Goal: Task Accomplishment & Management: Use online tool/utility

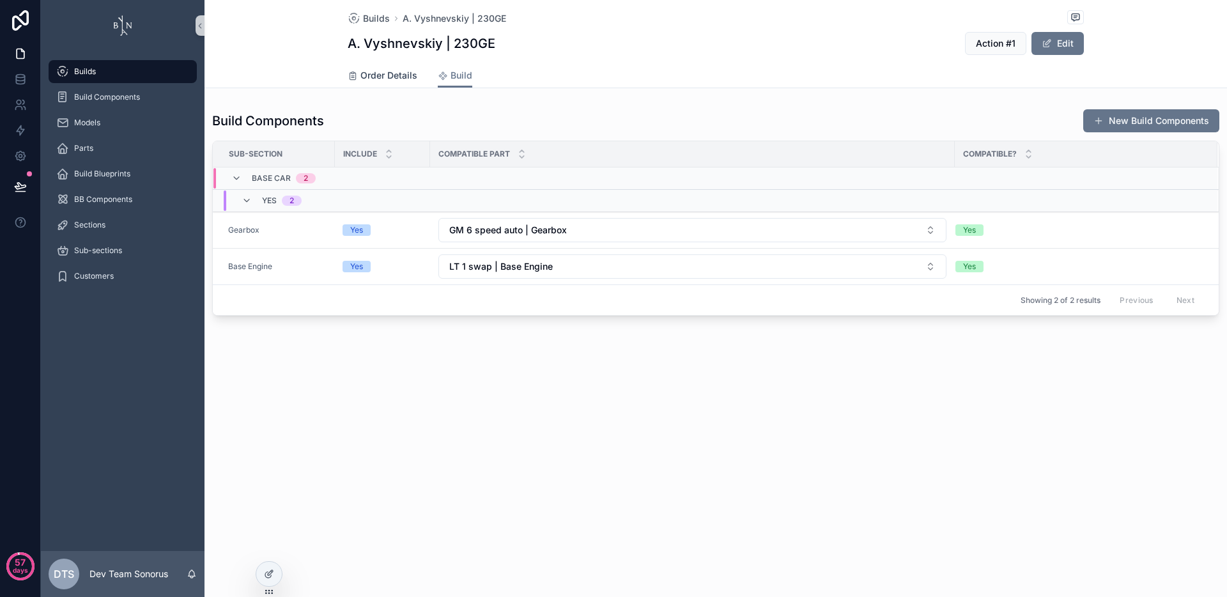
click at [401, 72] on span "Order Details" at bounding box center [389, 75] width 57 height 13
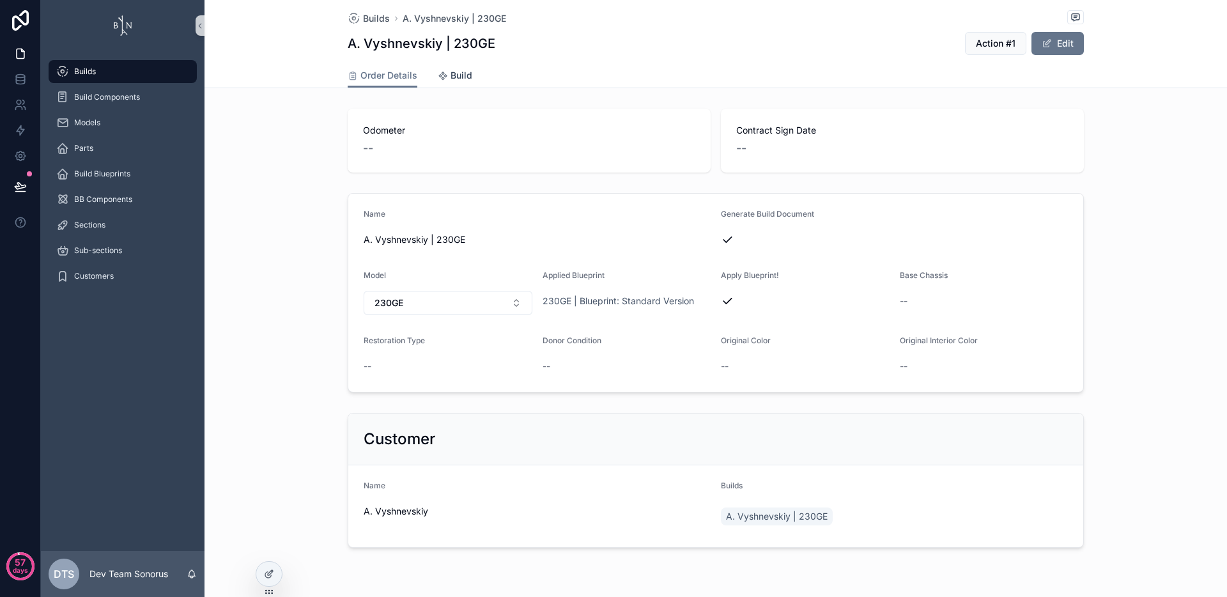
click at [459, 77] on span "Build" at bounding box center [462, 75] width 22 height 13
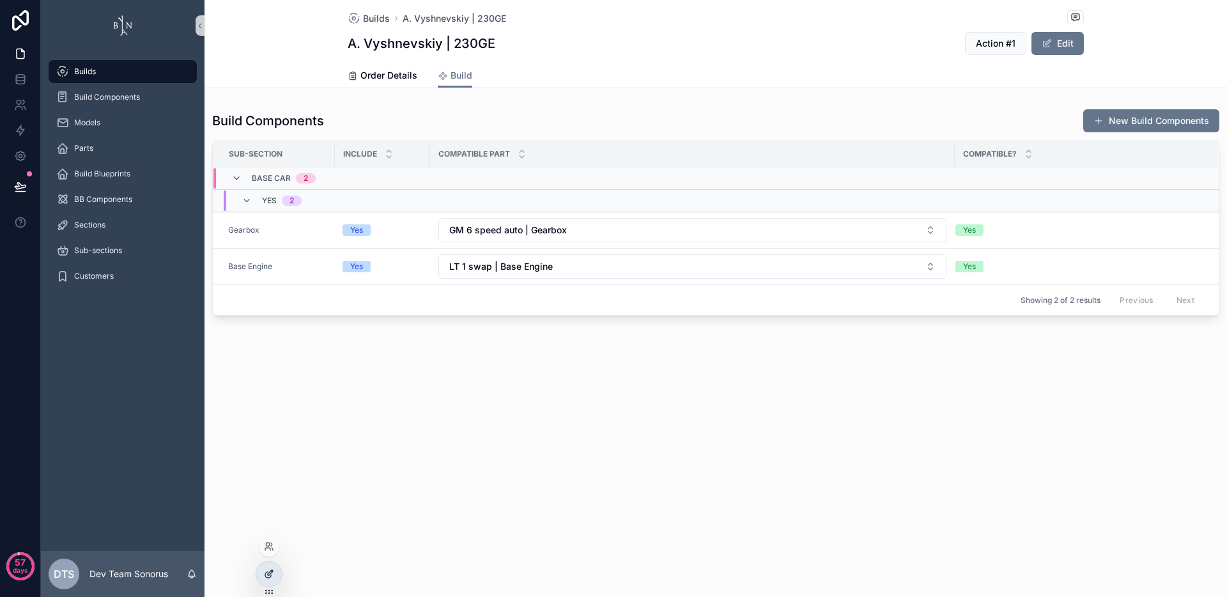
click at [271, 575] on icon at bounding box center [268, 575] width 6 height 6
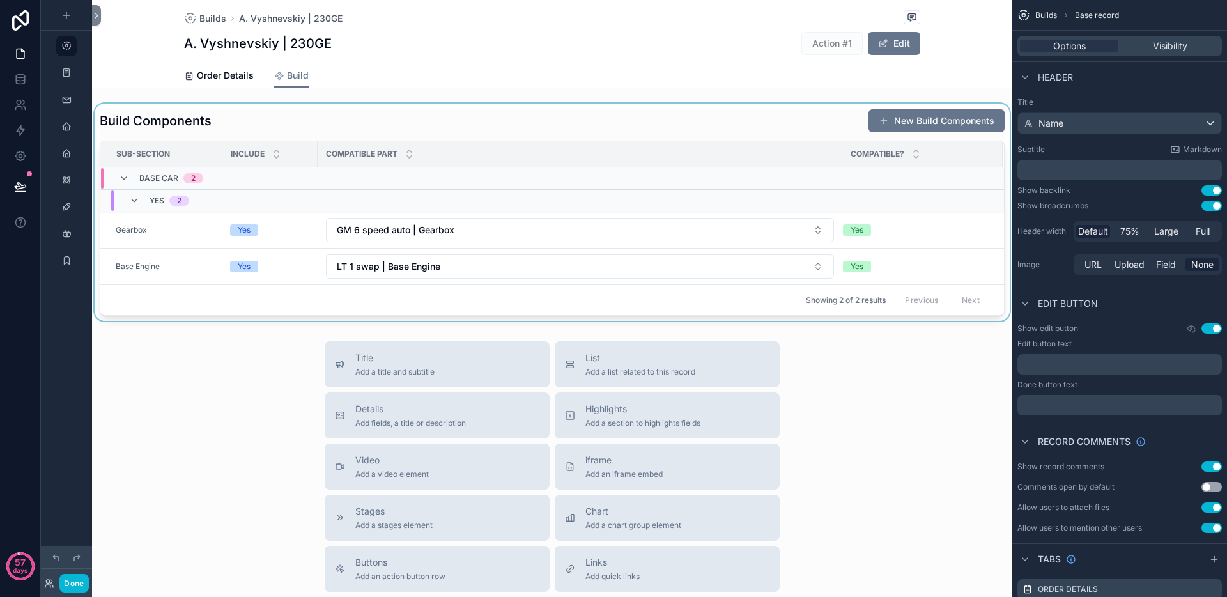
click at [604, 118] on div "scrollable content" at bounding box center [552, 212] width 921 height 217
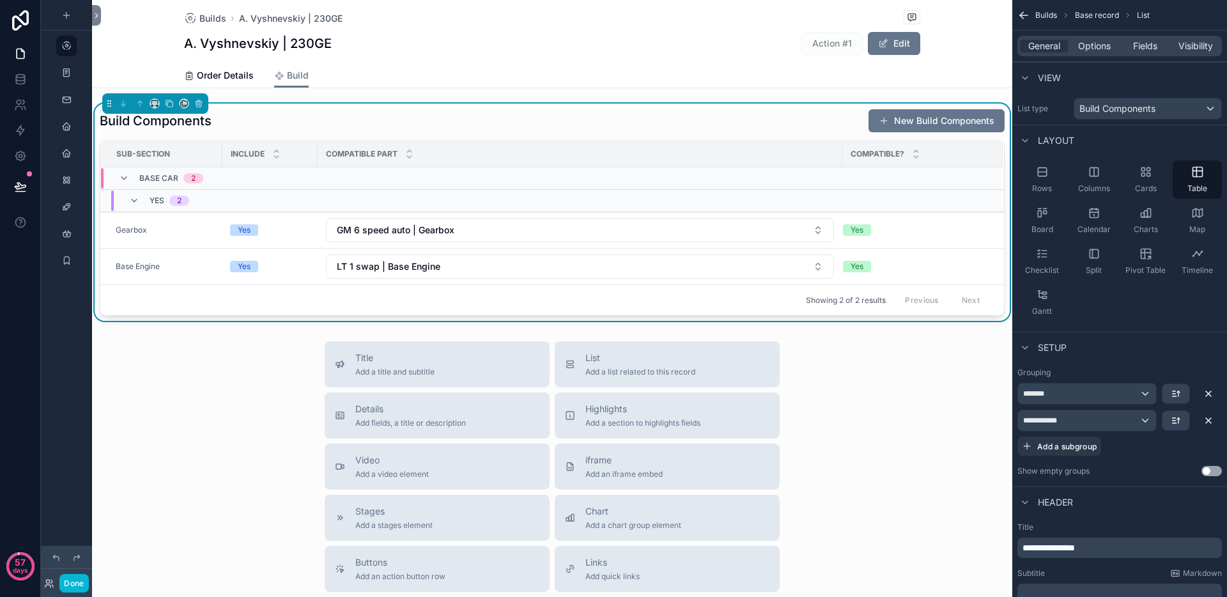
click at [656, 128] on div "Build Components New Build Components" at bounding box center [552, 121] width 905 height 24
click at [1138, 45] on span "Fields" at bounding box center [1145, 46] width 24 height 13
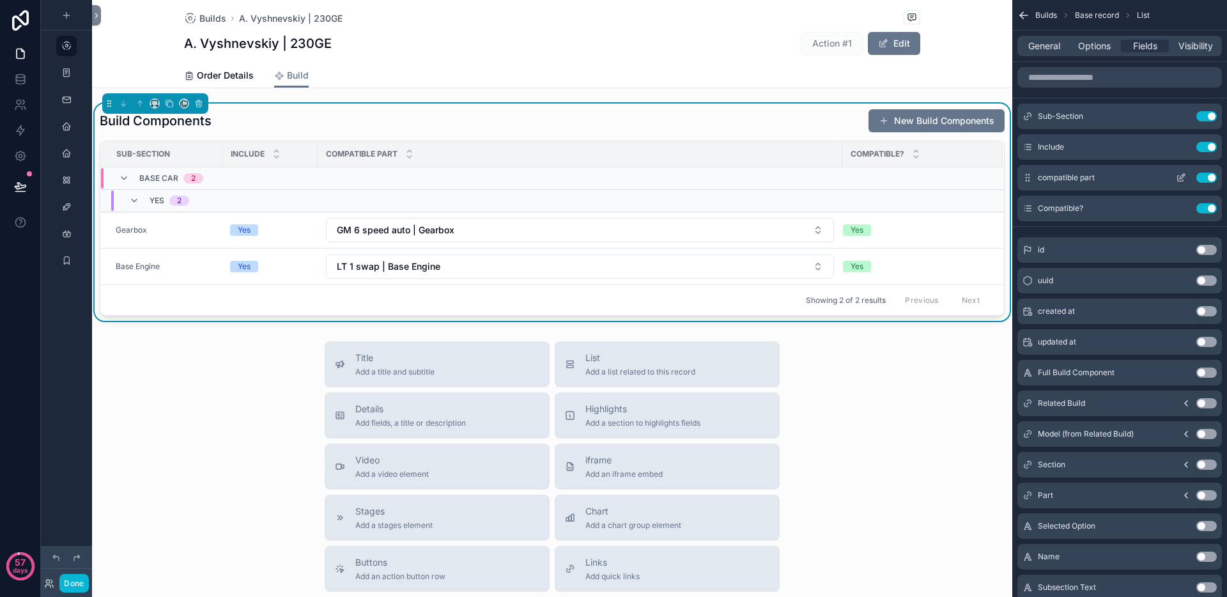
click at [1183, 177] on icon "scrollable content" at bounding box center [1181, 178] width 10 height 10
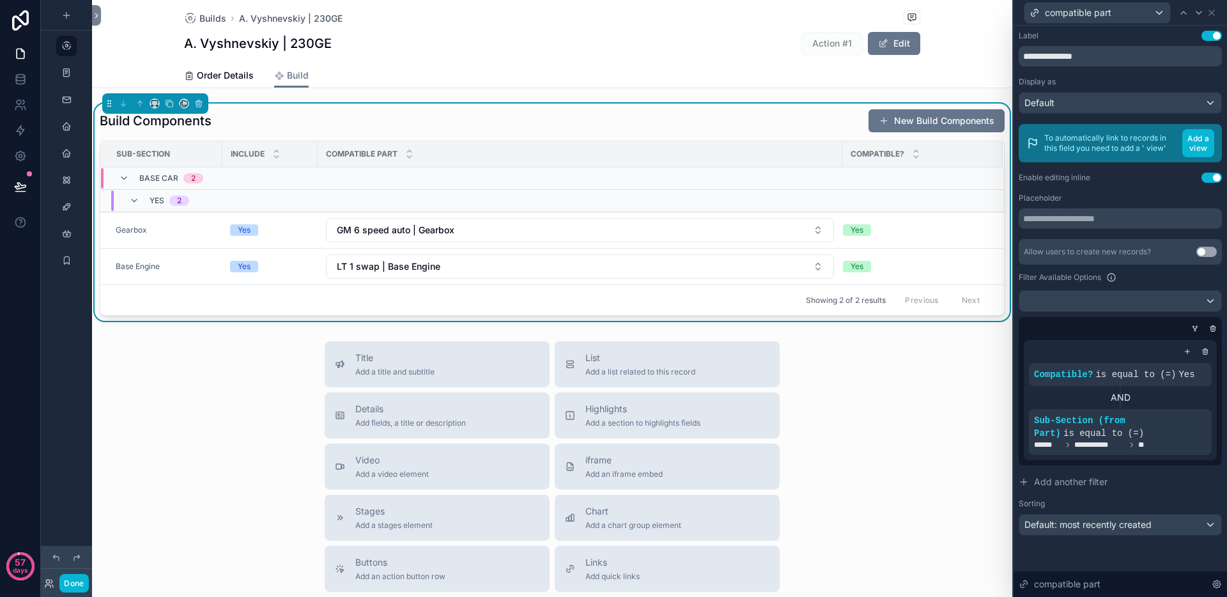
click at [1094, 196] on div "Placeholder" at bounding box center [1120, 198] width 203 height 10
click at [1172, 103] on div "Default" at bounding box center [1121, 103] width 202 height 20
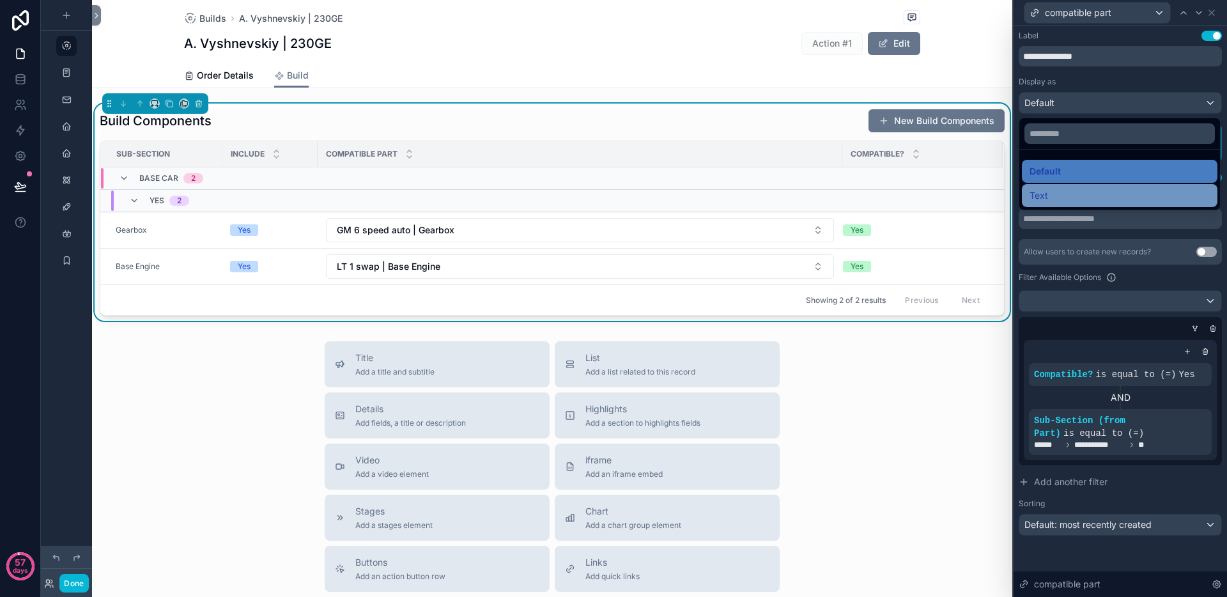
click at [1107, 193] on div "Text" at bounding box center [1120, 195] width 180 height 15
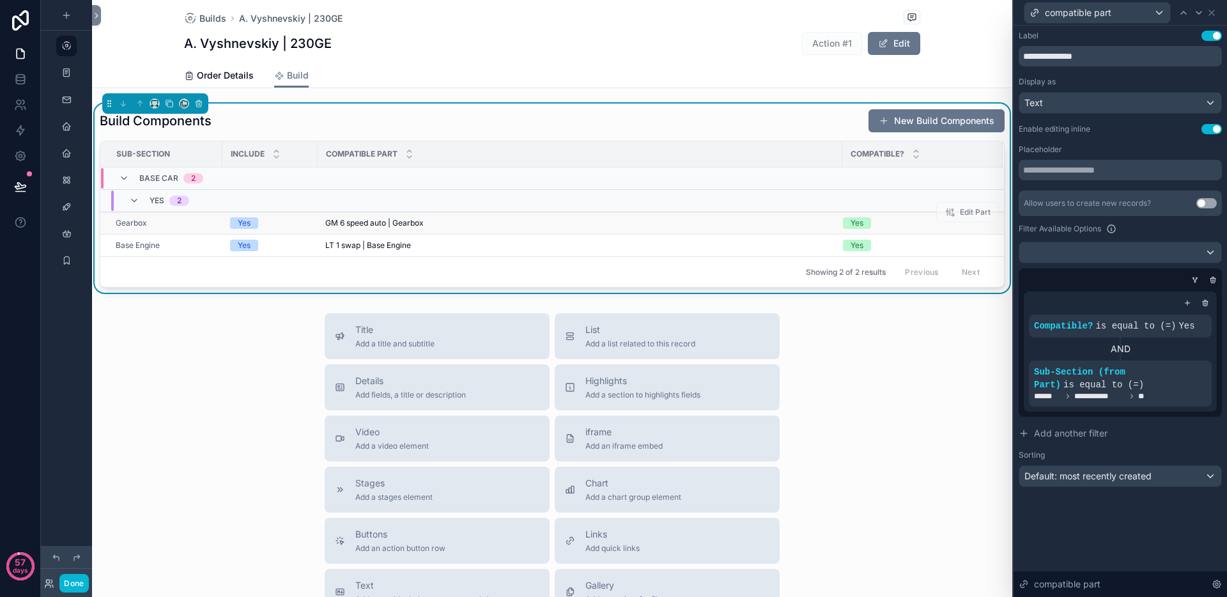
click at [463, 222] on div "GM 6 speed auto | Gearbox" at bounding box center [579, 223] width 509 height 10
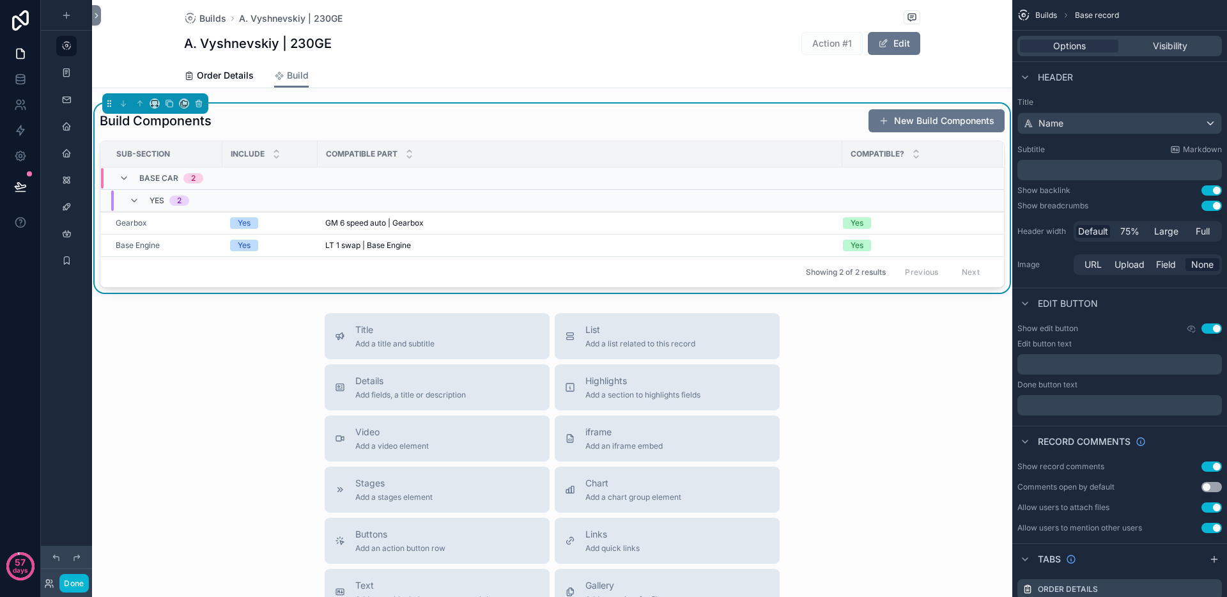
click at [544, 125] on div "Build Components New Build Components" at bounding box center [552, 121] width 905 height 24
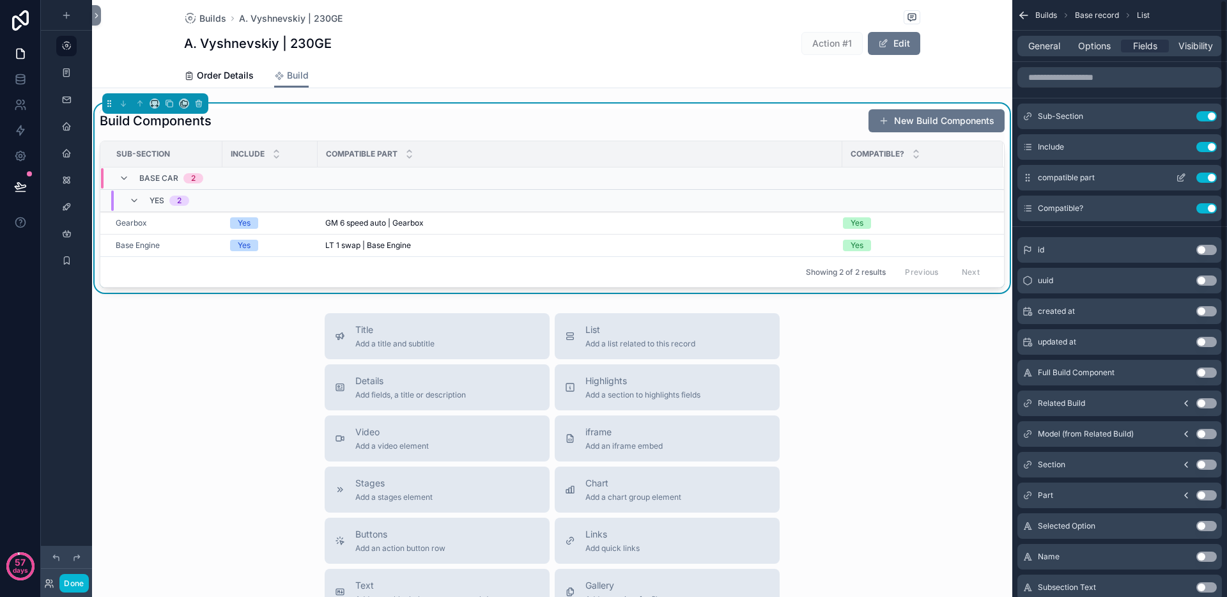
click at [1183, 180] on icon "scrollable content" at bounding box center [1181, 178] width 10 height 10
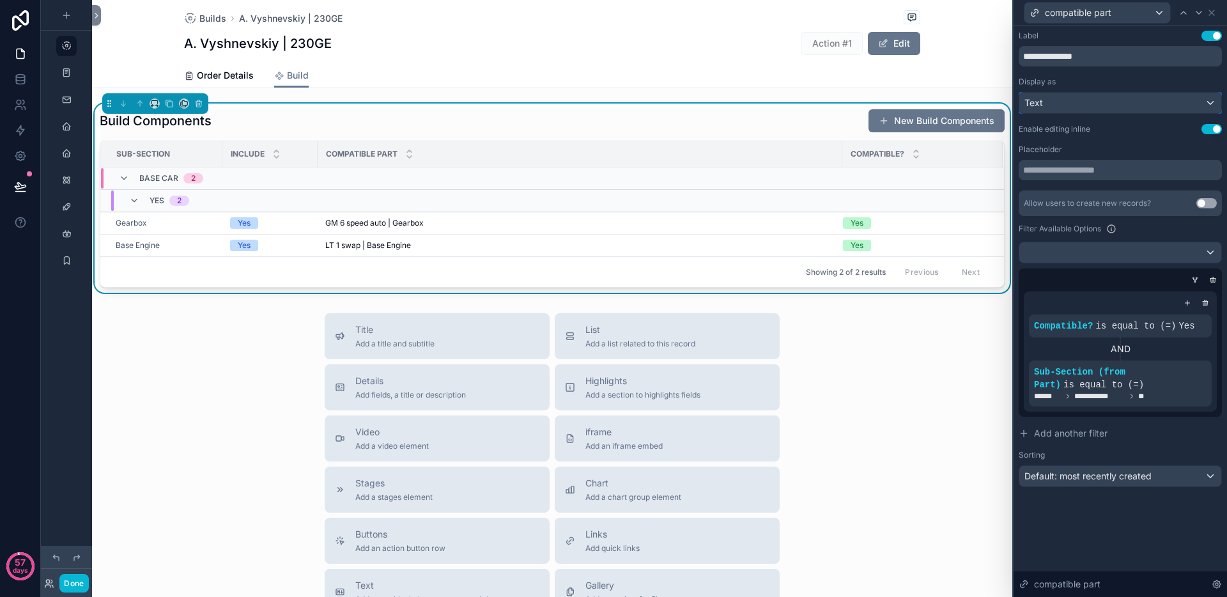
click at [1112, 105] on div "Text" at bounding box center [1121, 103] width 202 height 20
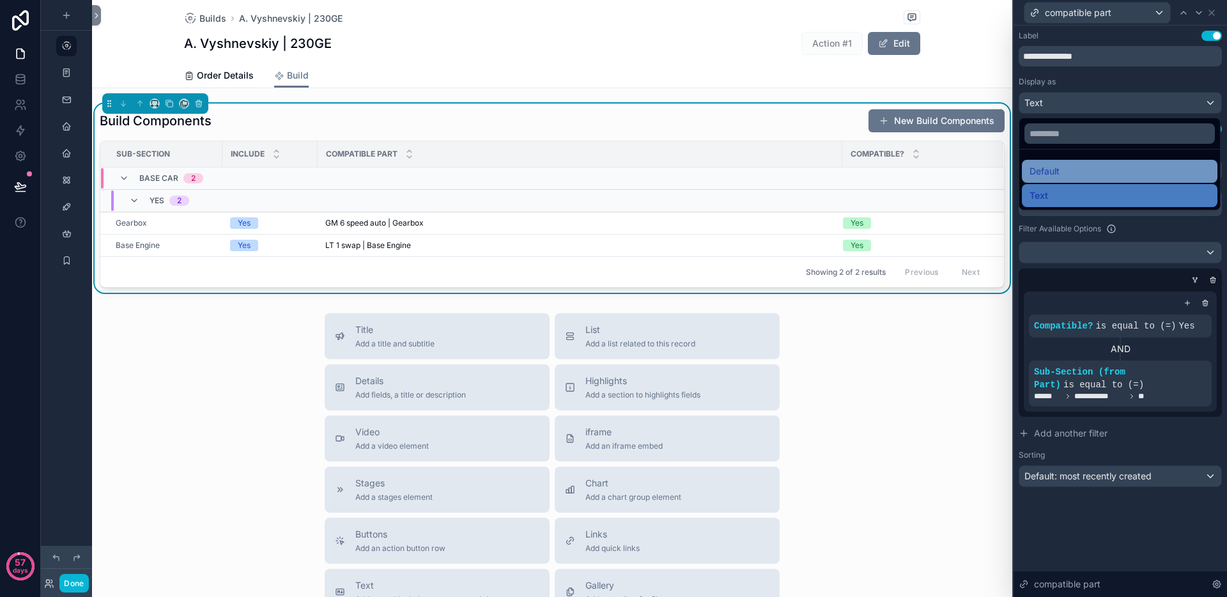
click at [1093, 182] on div "Default" at bounding box center [1120, 171] width 196 height 23
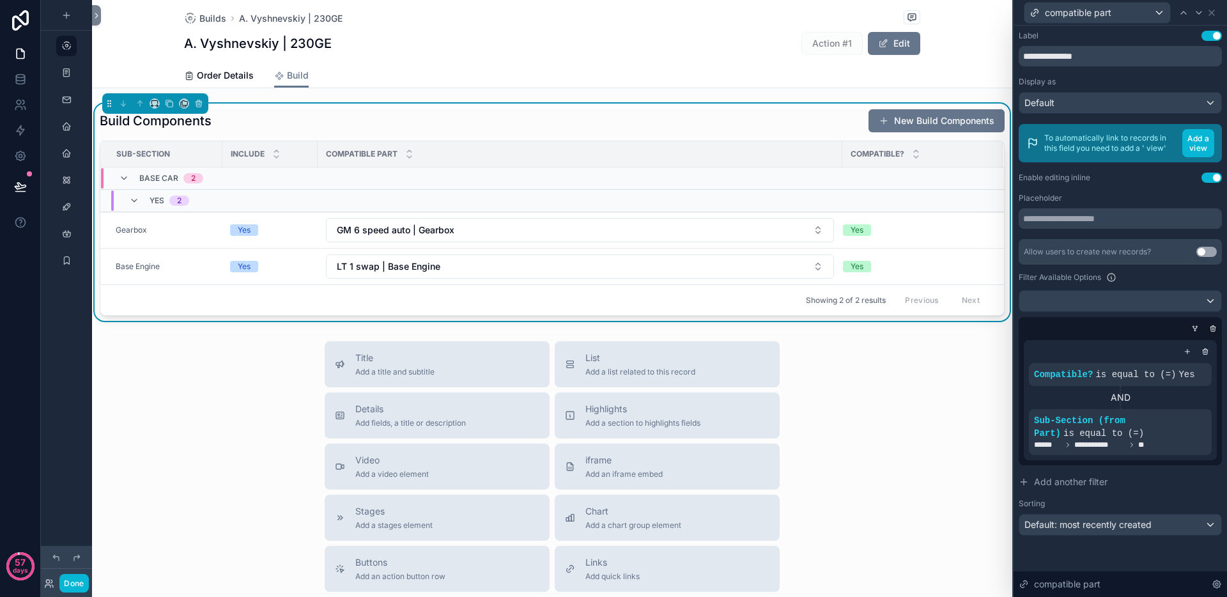
click at [1120, 183] on div "**********" at bounding box center [1120, 283] width 203 height 505
click at [104, 122] on h1 "Build Components" at bounding box center [156, 121] width 112 height 18
click at [868, 395] on div "Title Add a title and subtitle List Add a list related to this record Details A…" at bounding box center [552, 568] width 921 height 455
click at [588, 125] on div "Build Components New Build Components" at bounding box center [552, 121] width 905 height 24
click at [1213, 12] on icon at bounding box center [1211, 12] width 5 height 5
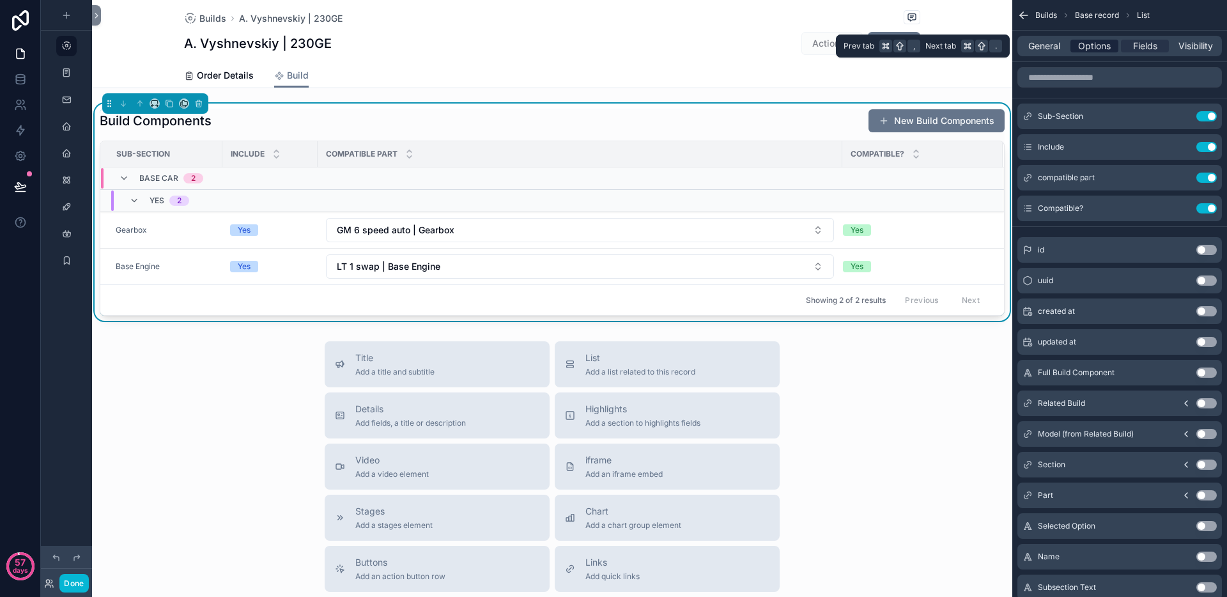
click at [1103, 49] on span "Options" at bounding box center [1094, 46] width 33 height 13
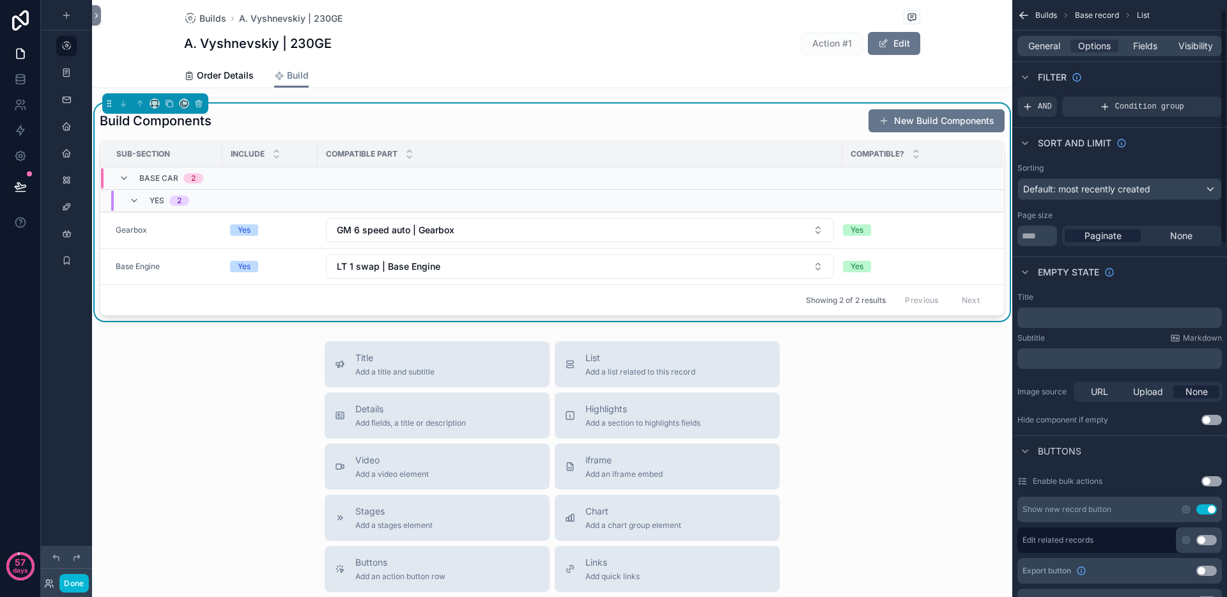
scroll to position [73, 0]
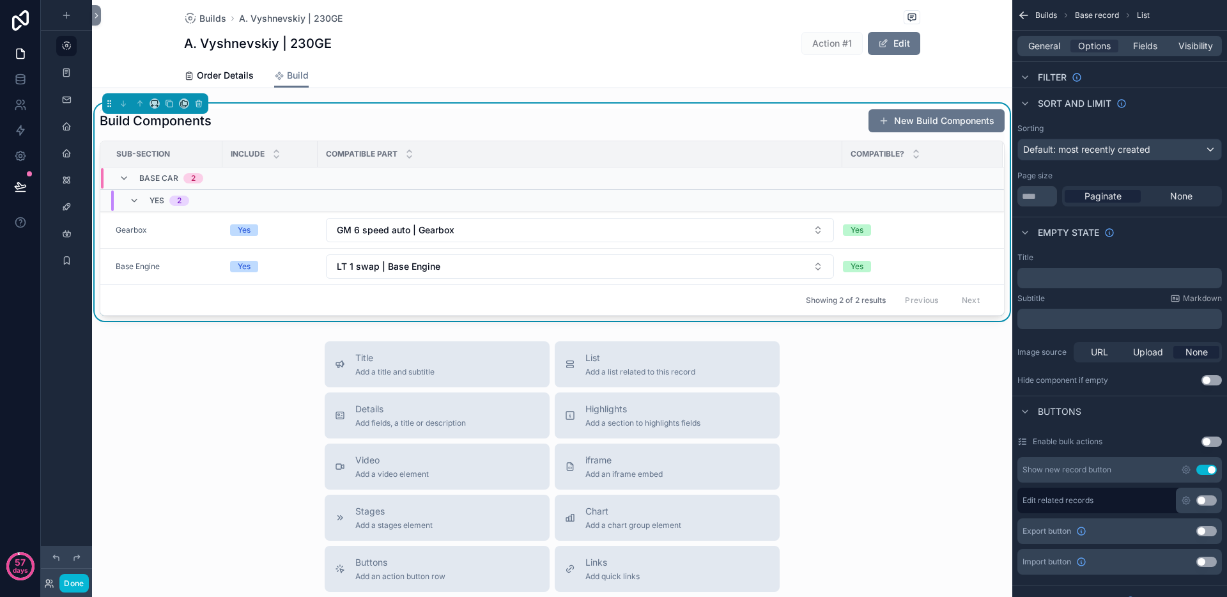
click at [1202, 468] on button "Use setting" at bounding box center [1207, 470] width 20 height 10
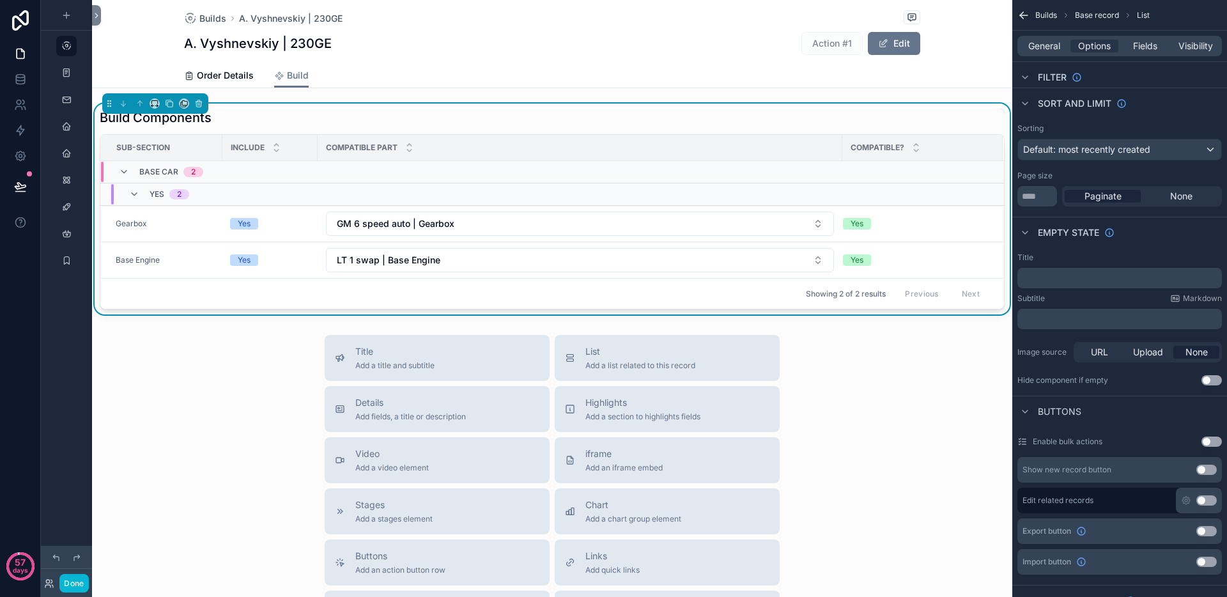
click at [1204, 502] on button "Use setting" at bounding box center [1207, 500] width 20 height 10
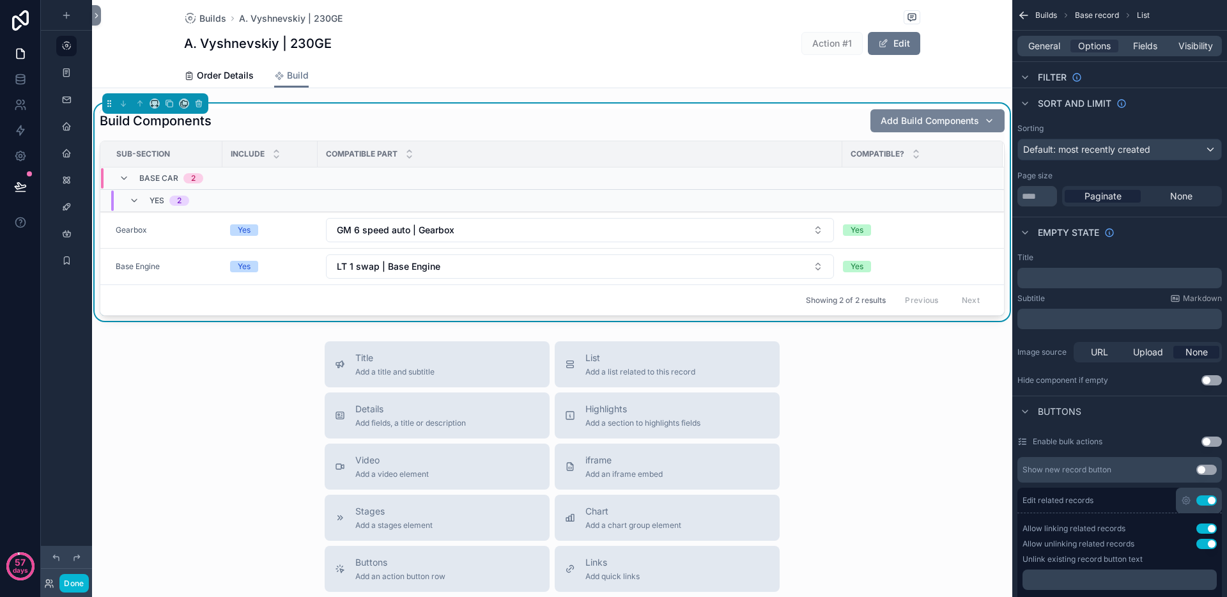
click at [980, 118] on div "Add Build Components" at bounding box center [938, 120] width 114 height 13
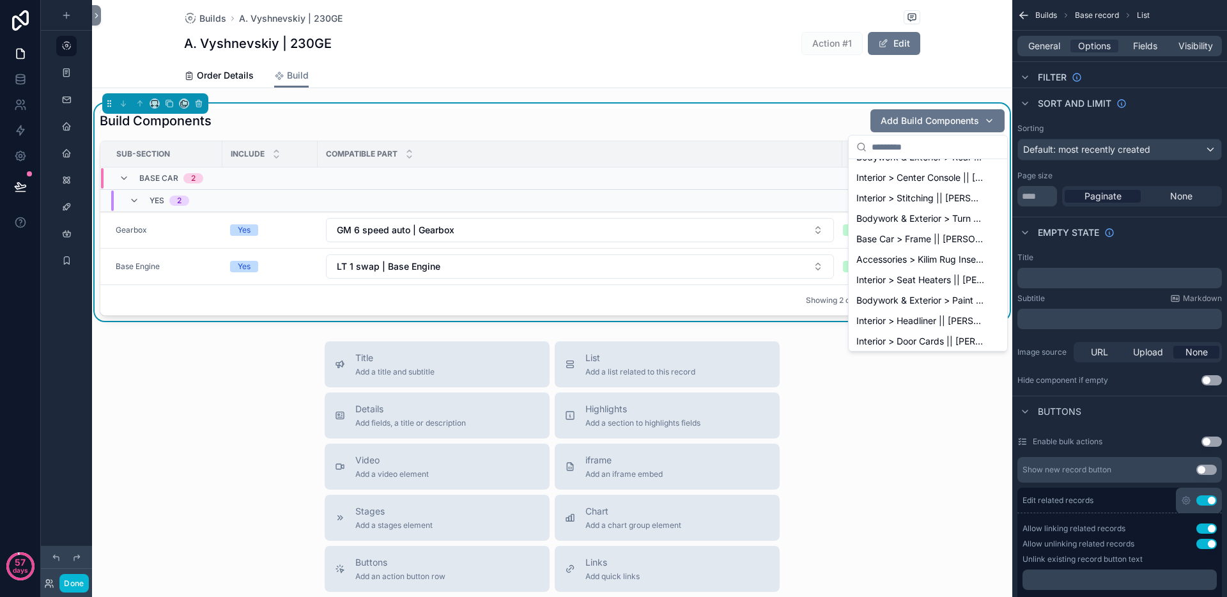
scroll to position [363, 0]
click at [1115, 499] on div "Edit related records Use setting" at bounding box center [1120, 501] width 205 height 26
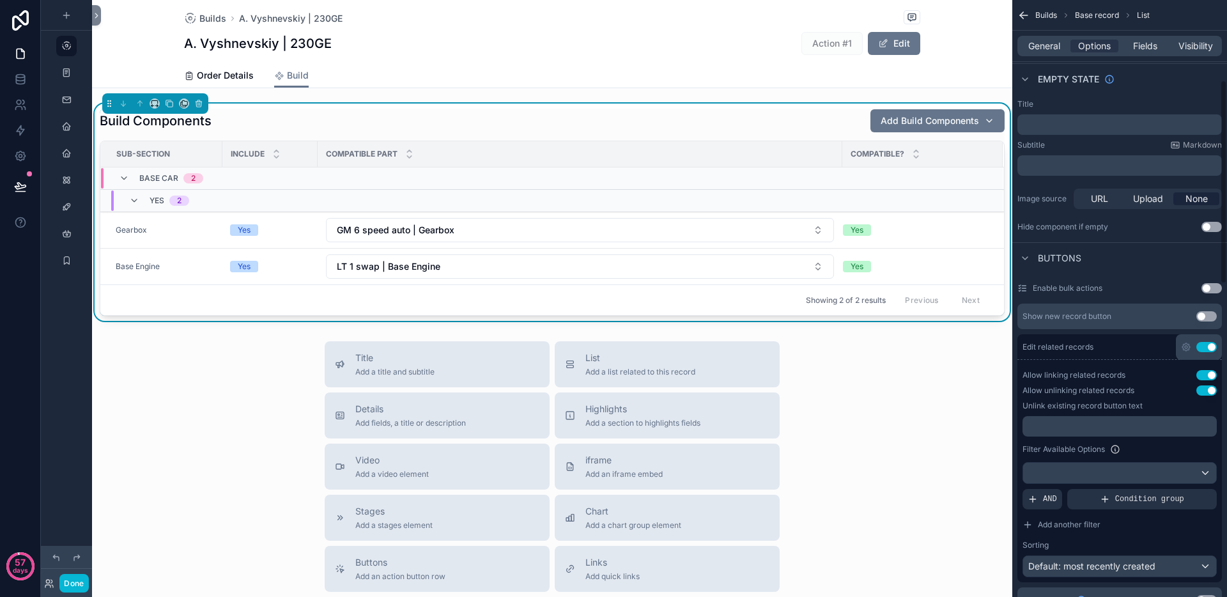
scroll to position [242, 0]
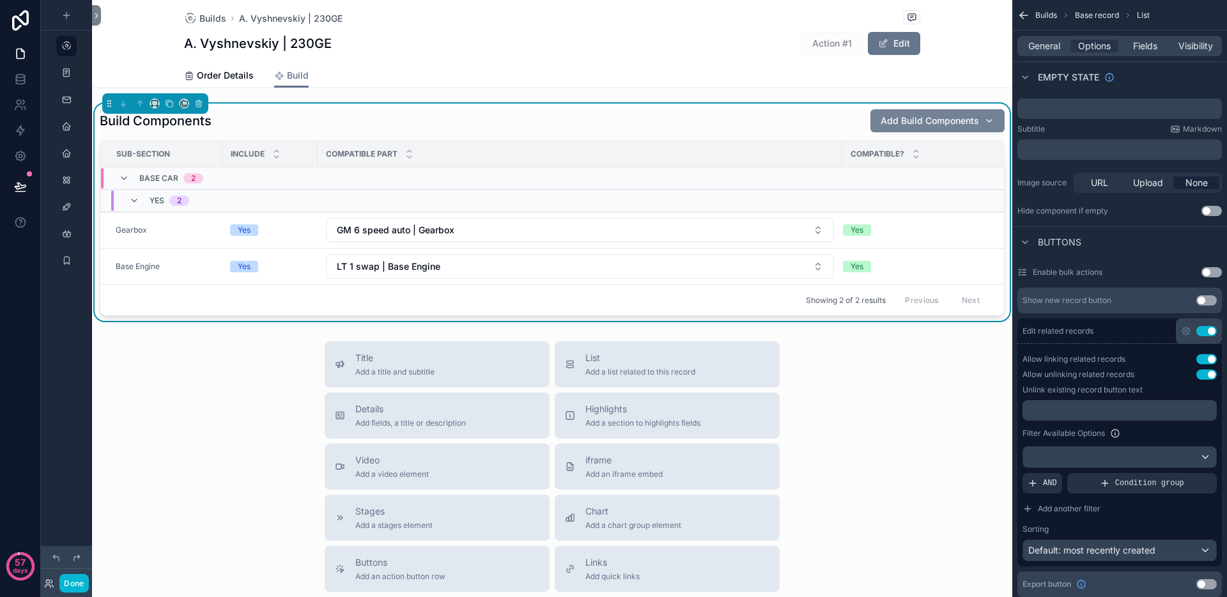
click at [984, 118] on div "Add Build Components" at bounding box center [938, 120] width 114 height 13
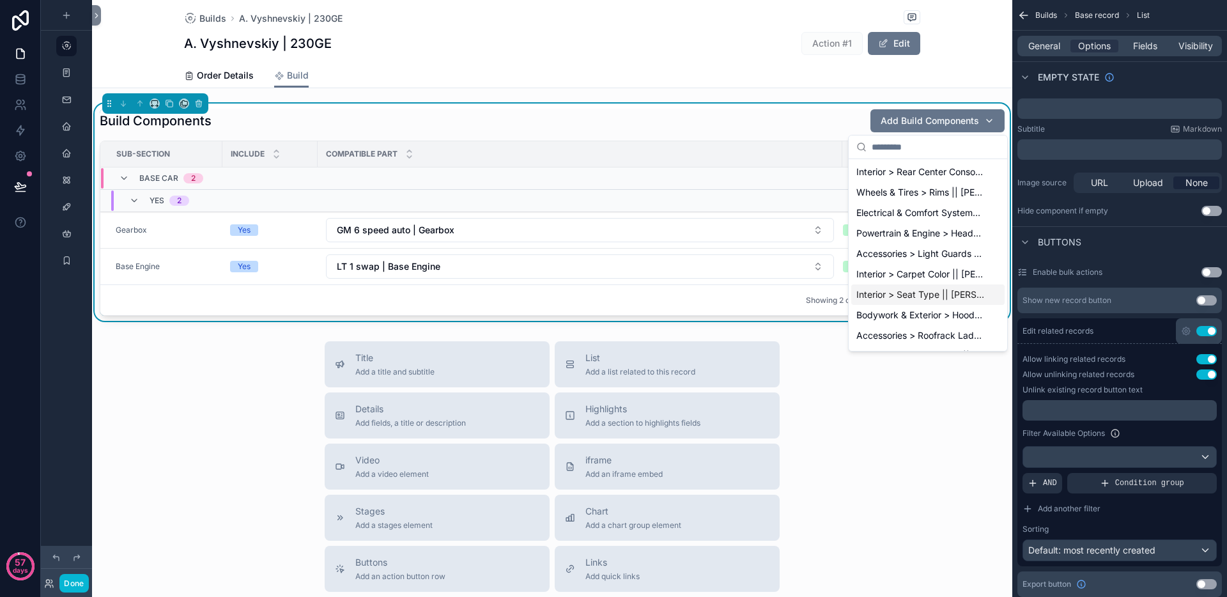
click at [947, 295] on span "Interior > Seat Type || J. Marchessault | 230GE" at bounding box center [921, 294] width 128 height 13
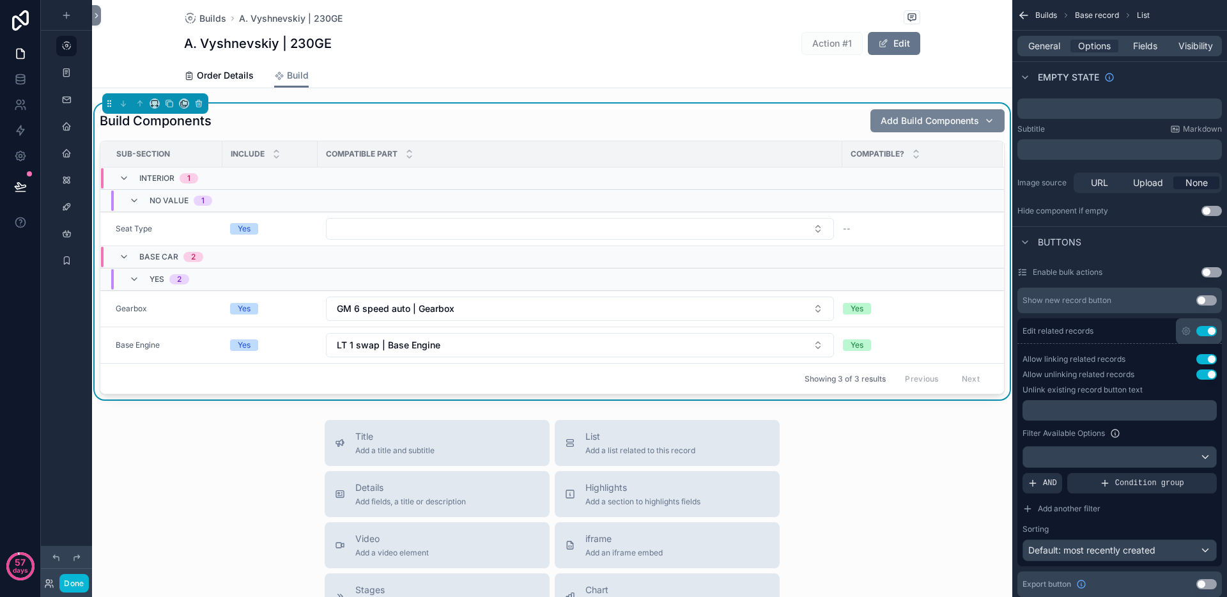
click at [985, 124] on button "Add Build Components" at bounding box center [938, 120] width 134 height 23
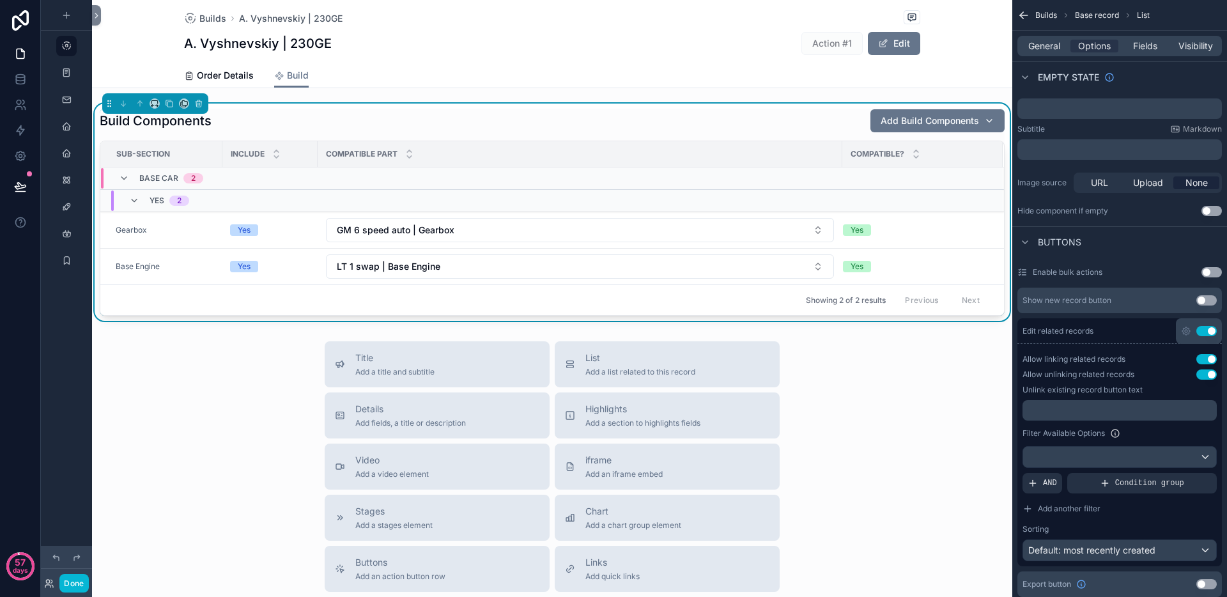
click at [1208, 331] on button "Use setting" at bounding box center [1207, 331] width 20 height 10
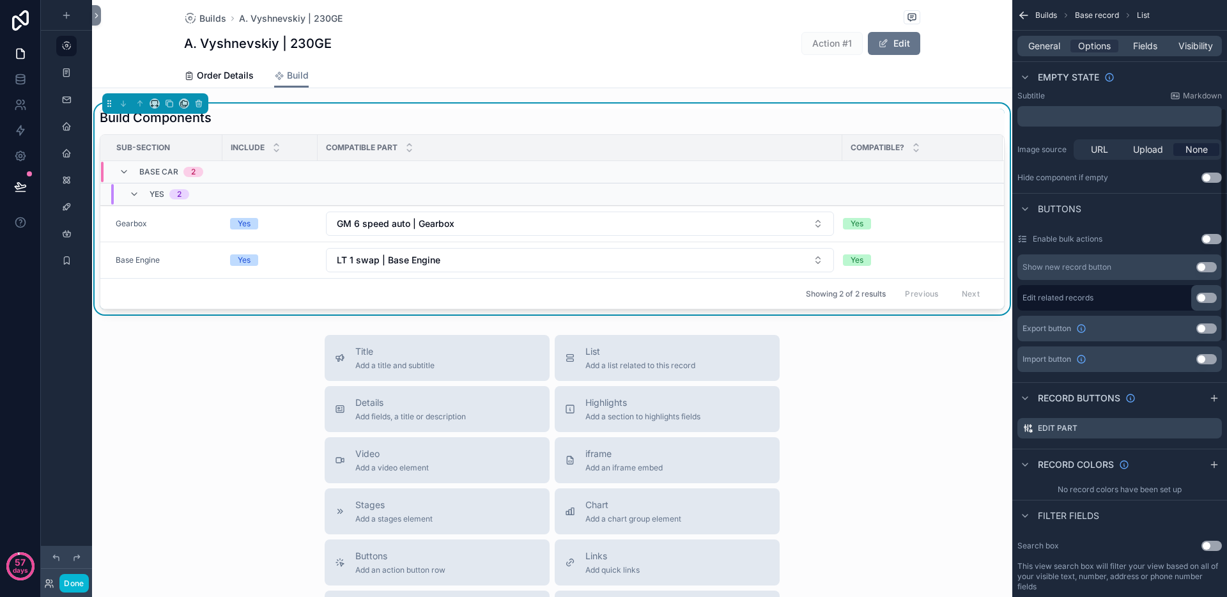
scroll to position [284, 0]
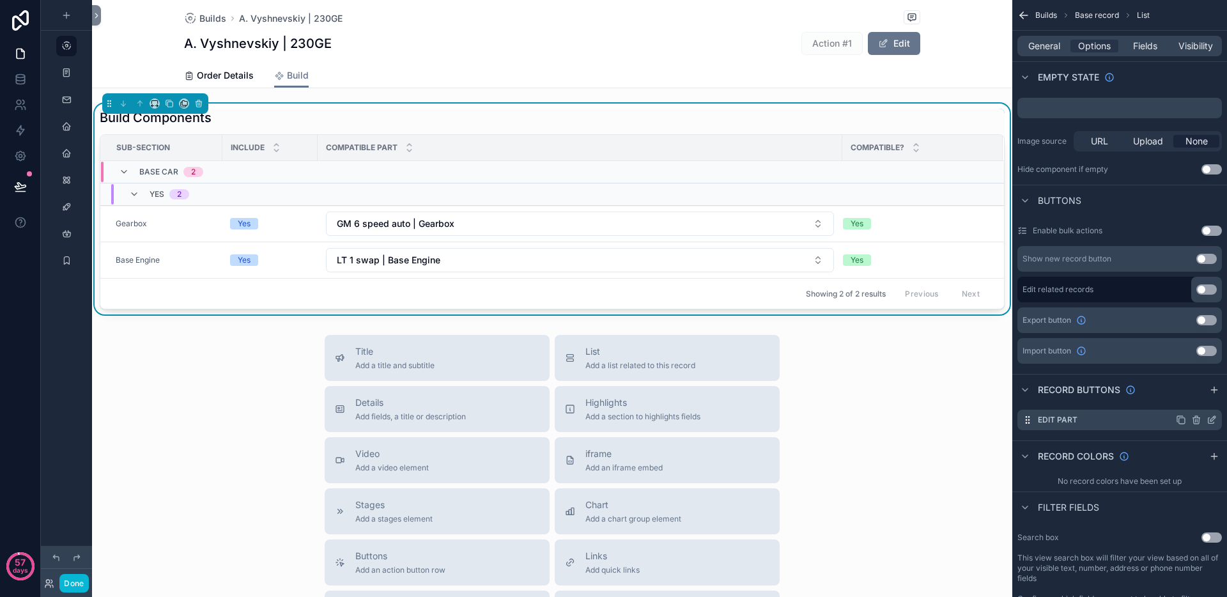
click at [1197, 421] on icon "scrollable content" at bounding box center [1197, 420] width 0 height 3
click at [1195, 399] on icon at bounding box center [1191, 399] width 10 height 10
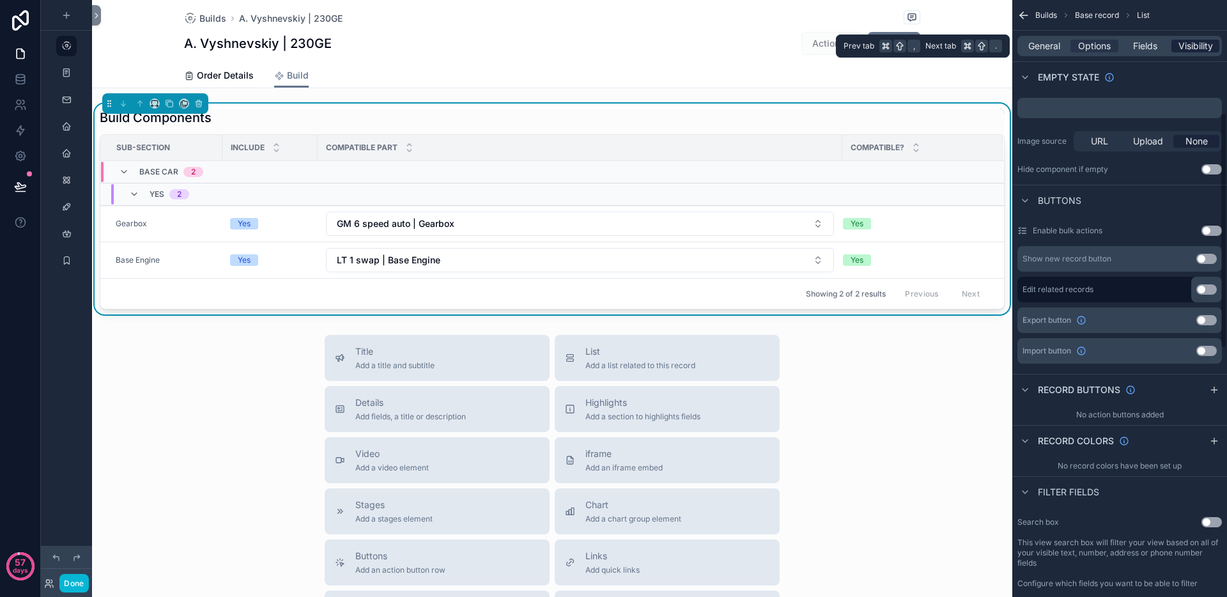
click at [1202, 46] on span "Visibility" at bounding box center [1196, 46] width 35 height 13
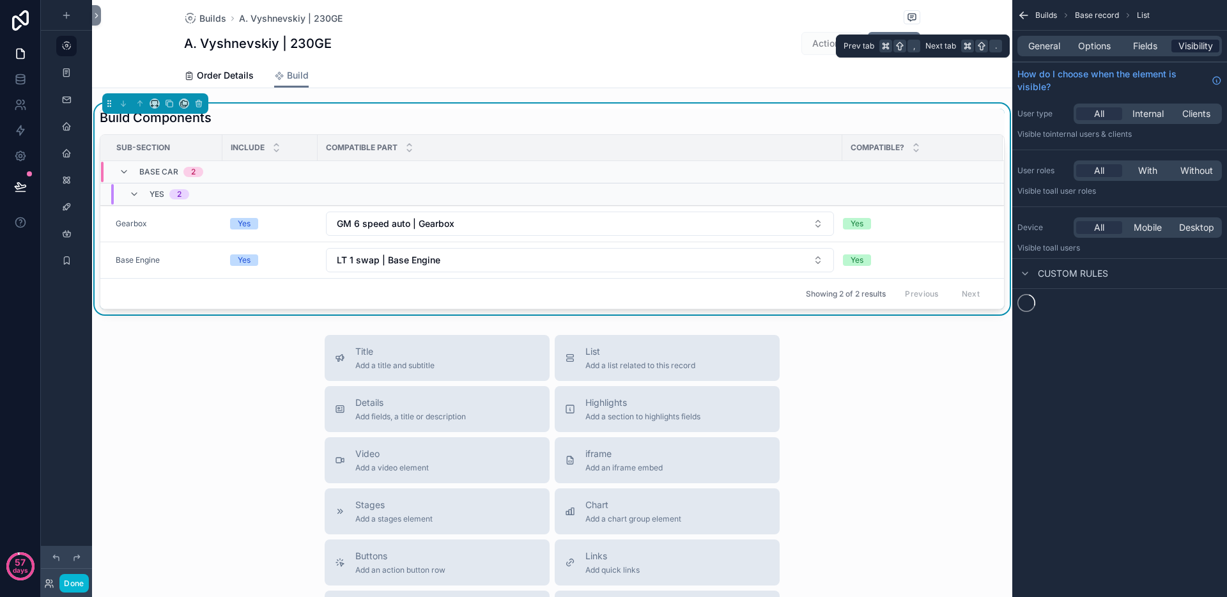
scroll to position [0, 0]
click at [1053, 317] on button "New rule" at bounding box center [1051, 309] width 67 height 20
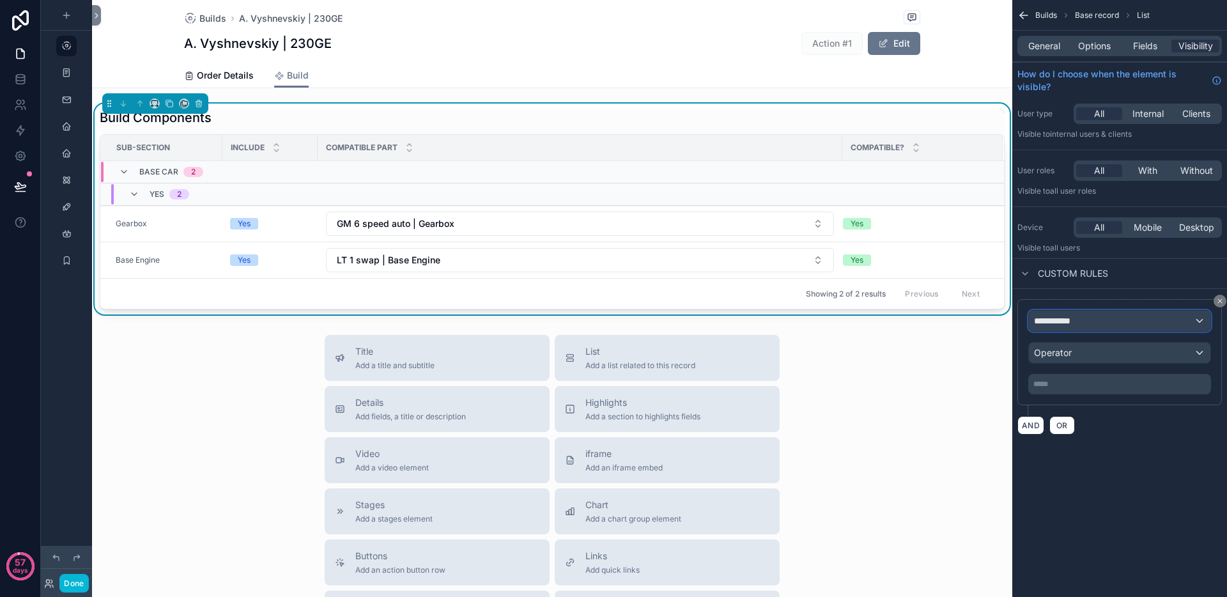
click at [1066, 324] on span "**********" at bounding box center [1057, 321] width 47 height 13
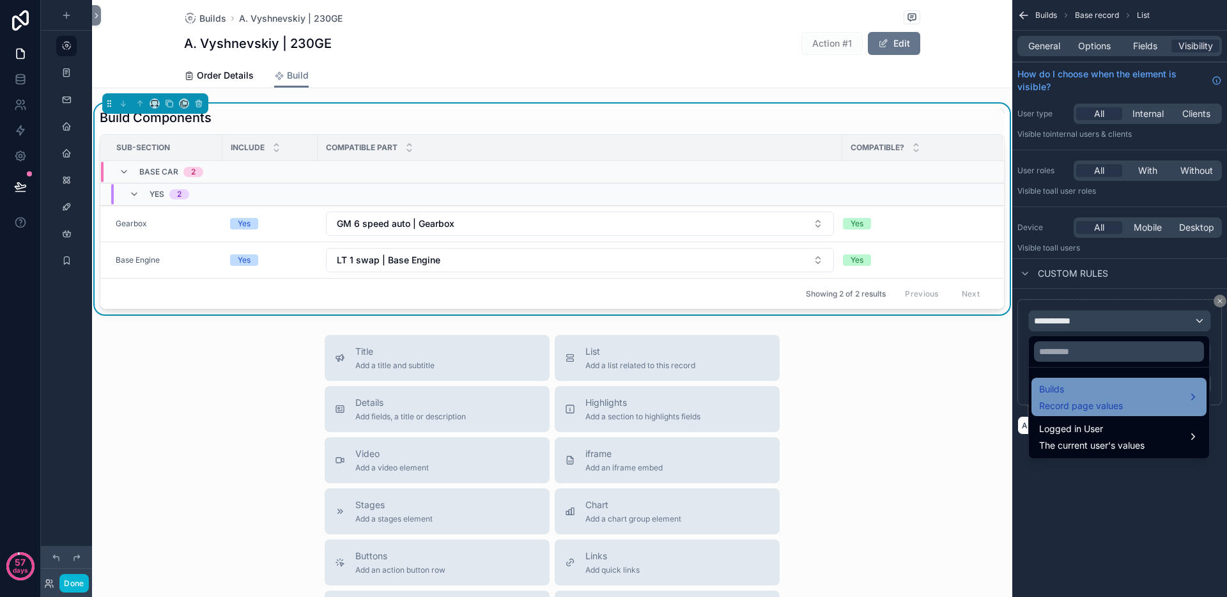
click at [1084, 395] on span "Builds" at bounding box center [1081, 389] width 84 height 15
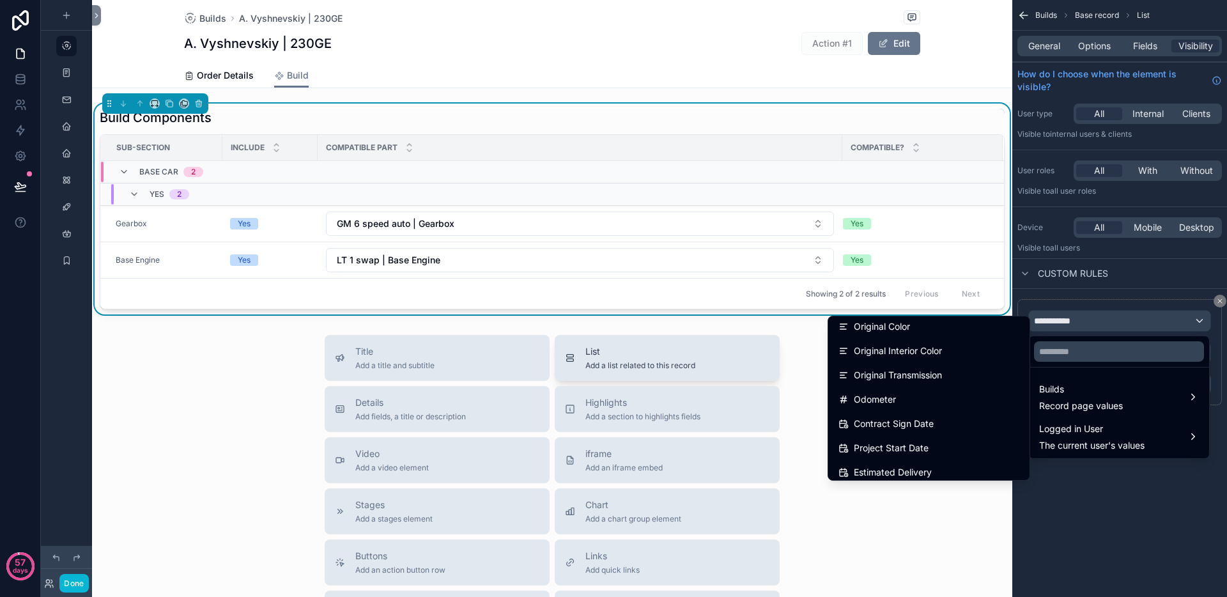
scroll to position [238, 0]
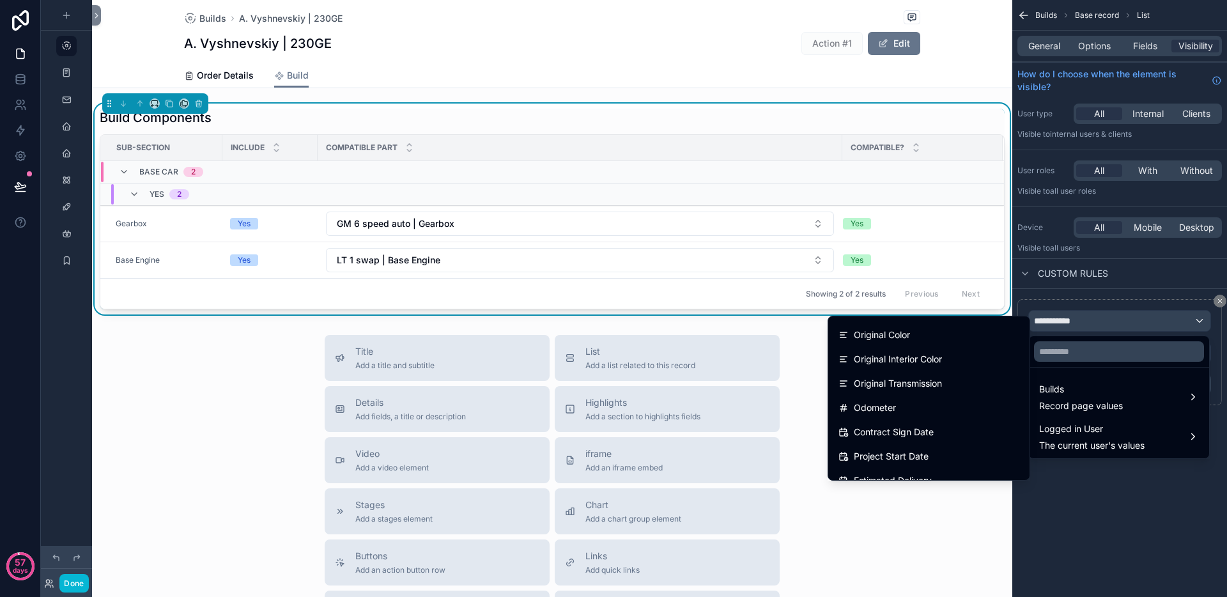
click at [192, 405] on div "Title Add a title and subtitle List Add a list related to this record Details A…" at bounding box center [552, 562] width 921 height 455
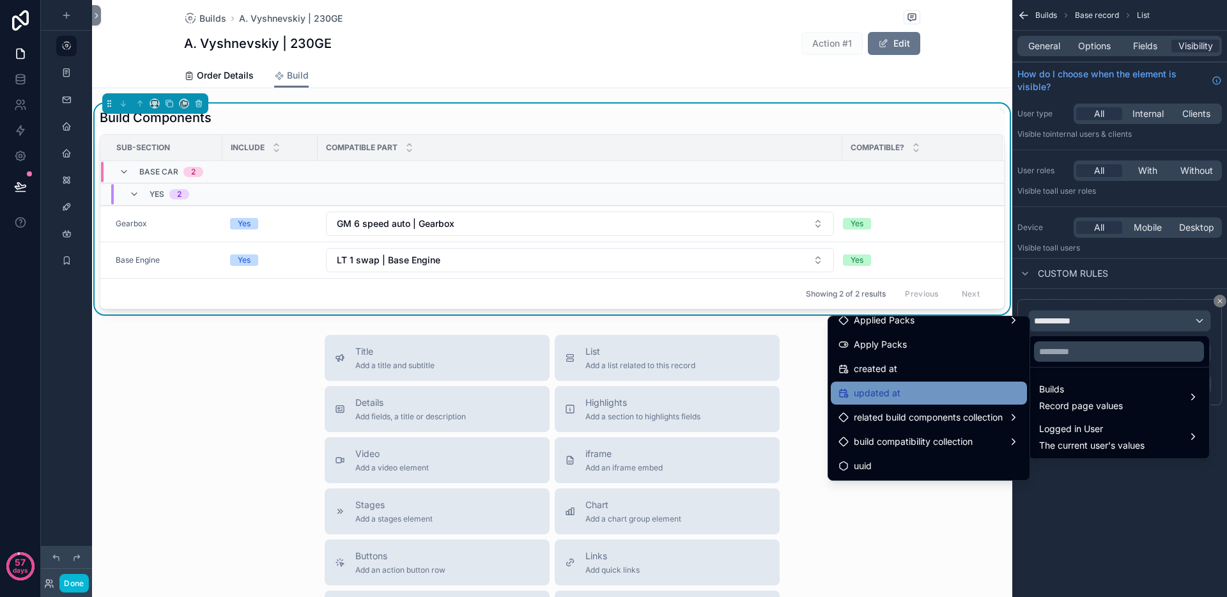
scroll to position [553, 0]
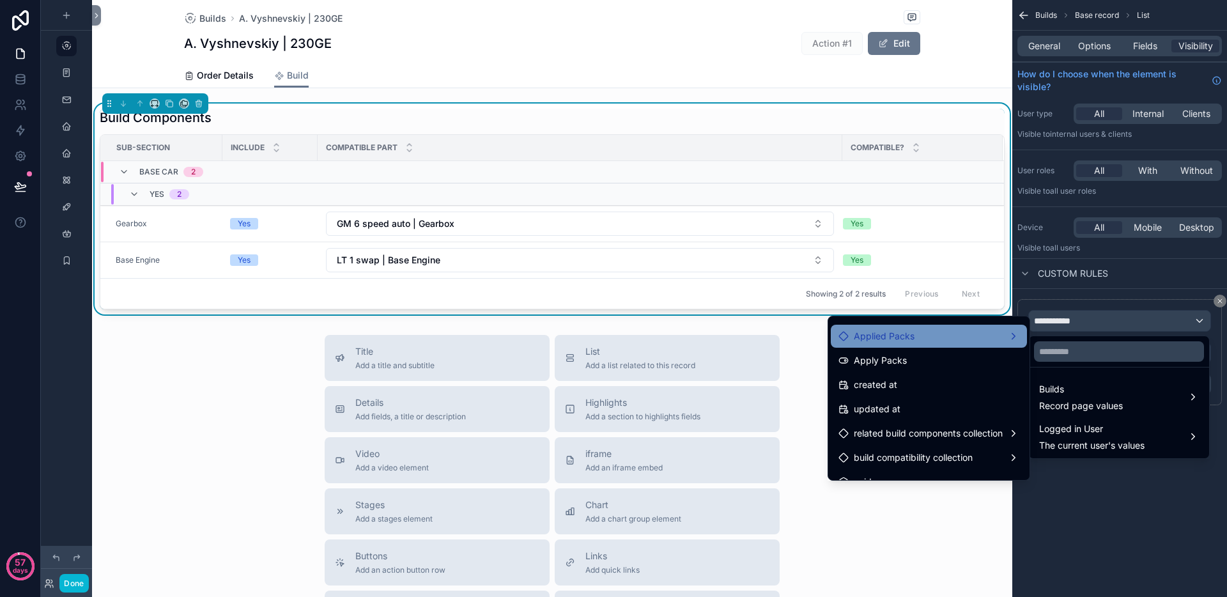
click at [974, 344] on div "Applied Packs" at bounding box center [929, 336] width 196 height 23
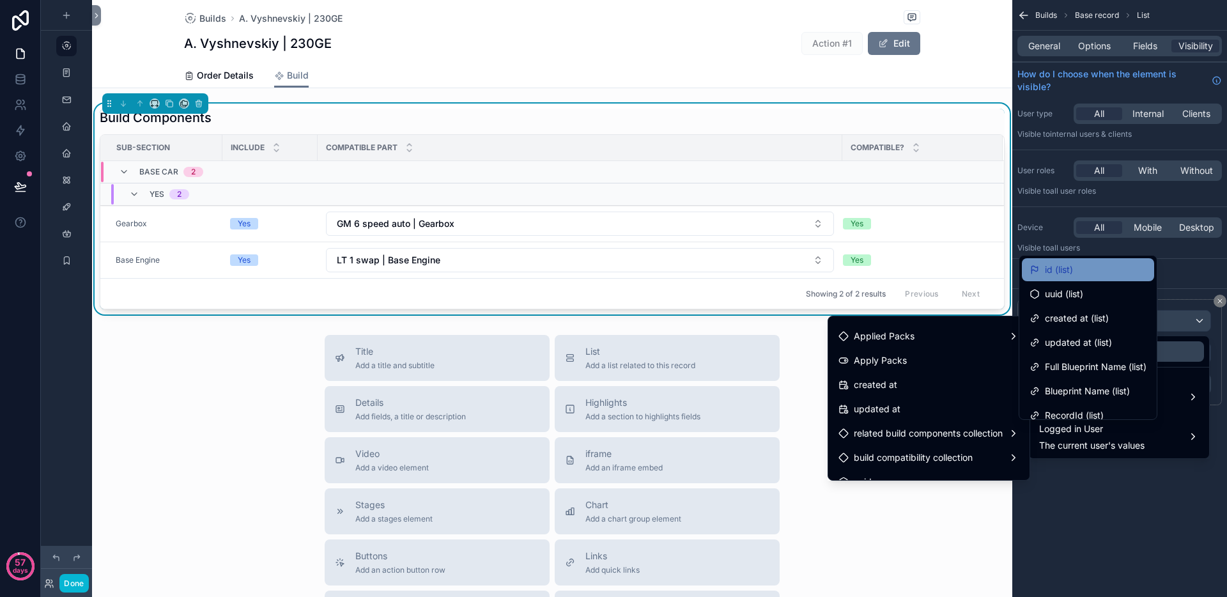
click at [1076, 274] on div "id (list)" at bounding box center [1088, 269] width 117 height 15
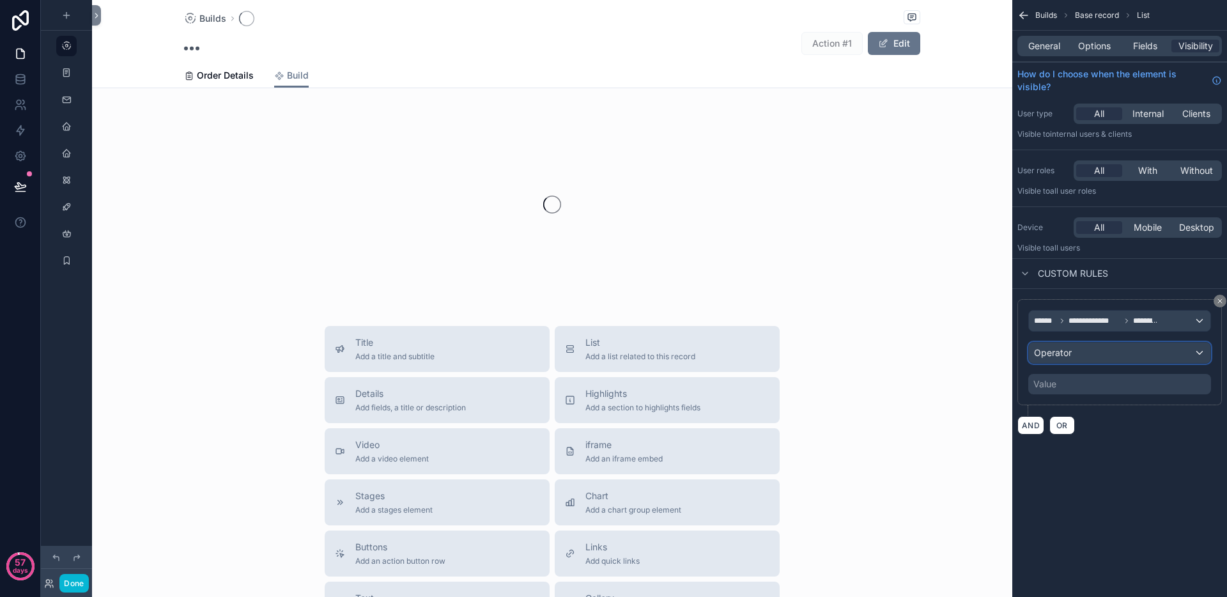
click at [1101, 348] on div "Operator" at bounding box center [1120, 353] width 182 height 20
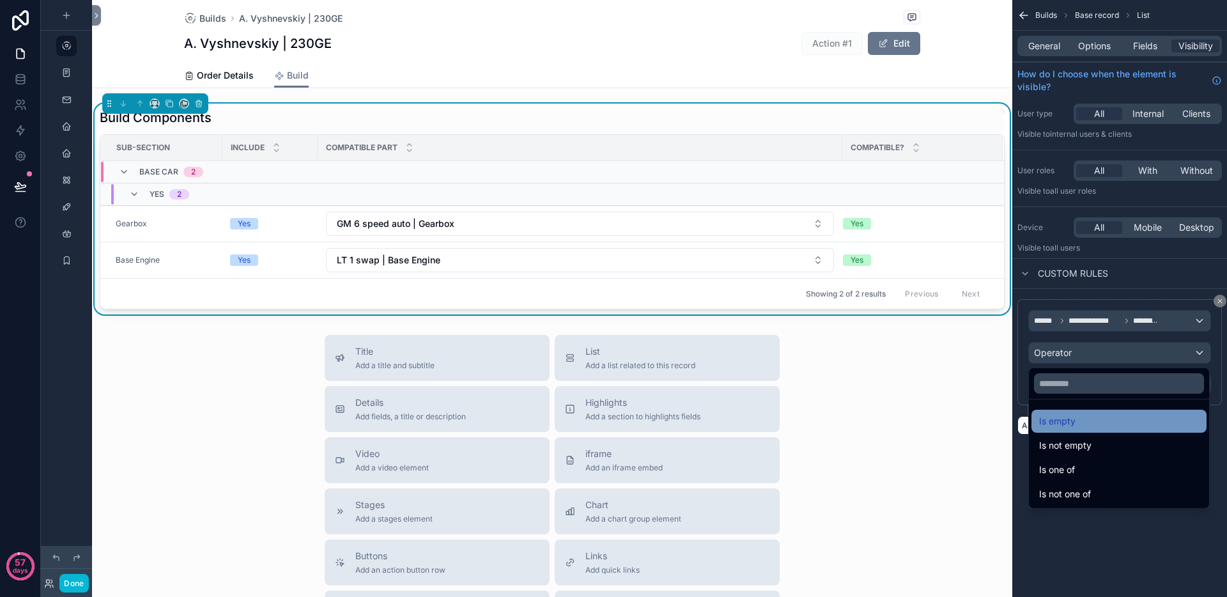
click at [1083, 424] on div "Is empty" at bounding box center [1119, 421] width 160 height 15
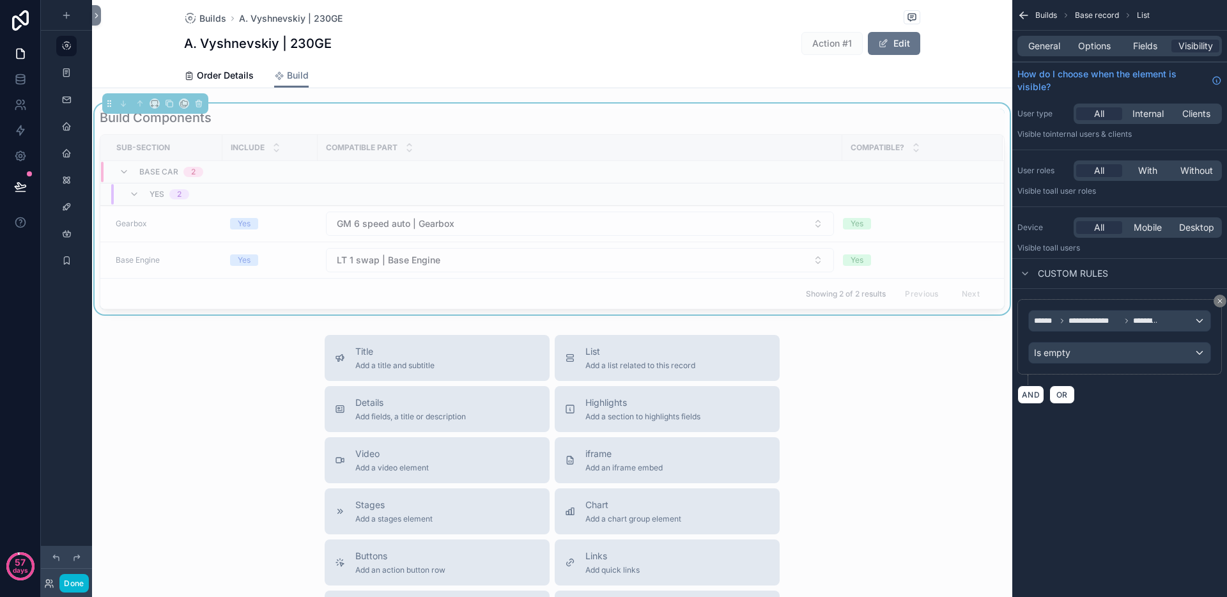
click at [1131, 444] on div "**********" at bounding box center [1120, 298] width 215 height 597
click at [169, 104] on icon "scrollable content" at bounding box center [169, 103] width 9 height 9
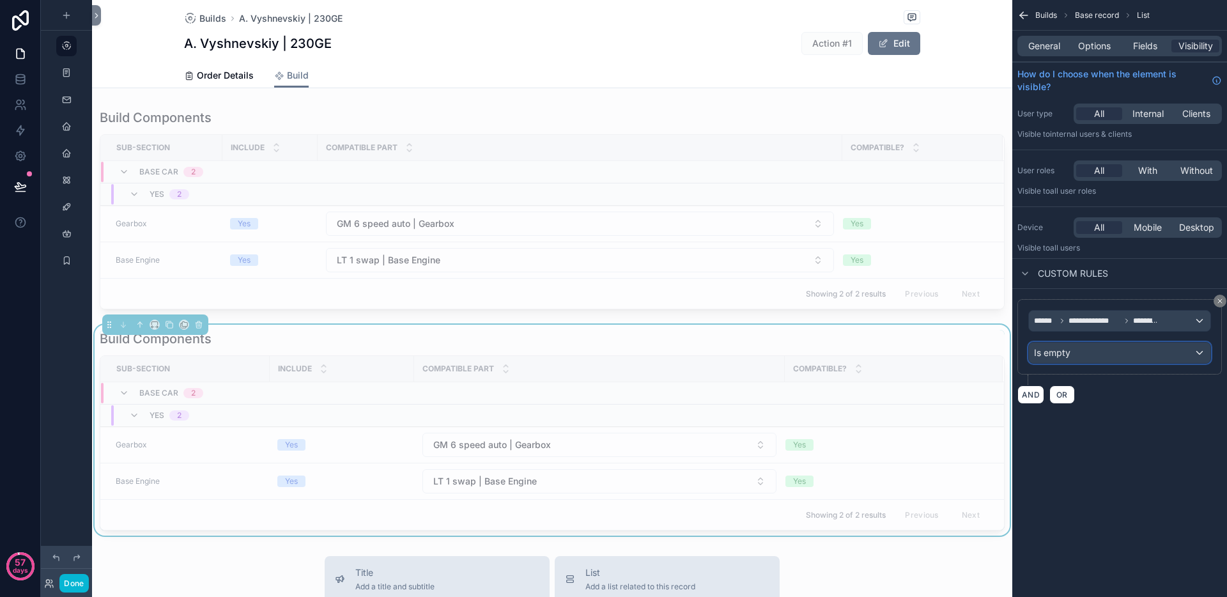
click at [1107, 354] on div "Is empty" at bounding box center [1120, 353] width 182 height 20
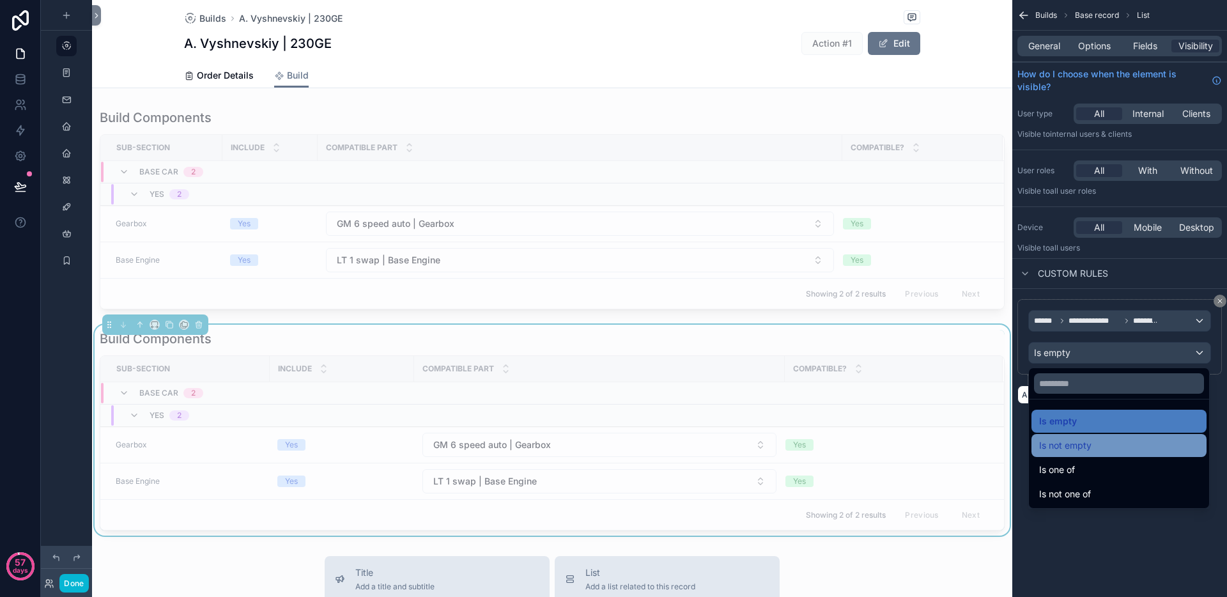
click at [1098, 447] on div "Is not empty" at bounding box center [1119, 445] width 160 height 15
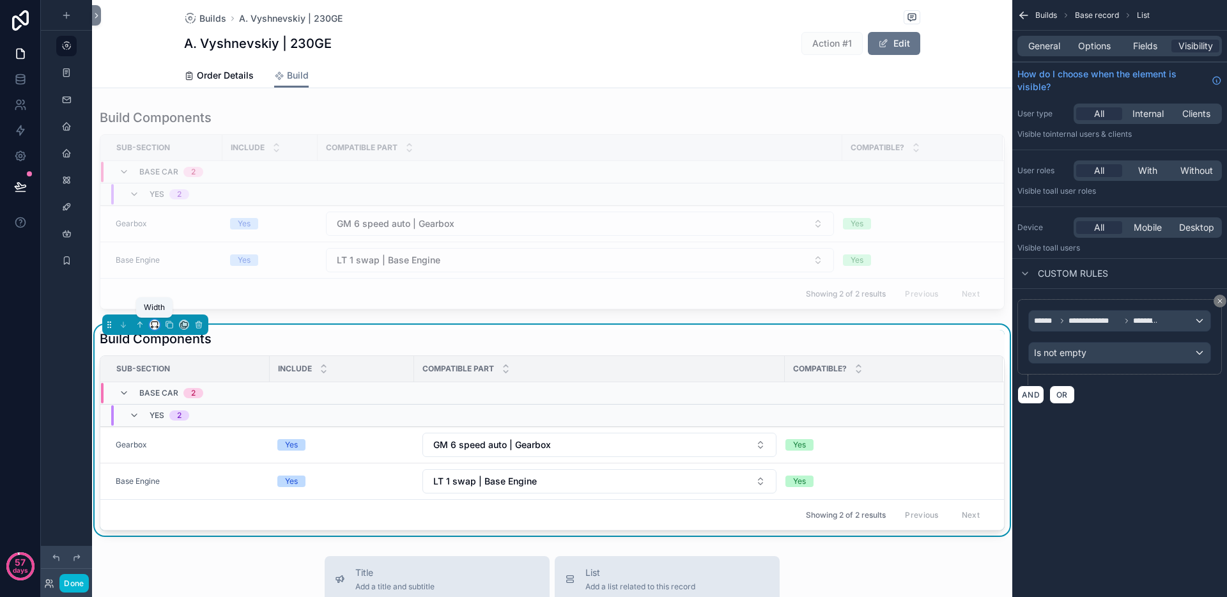
click at [155, 325] on icon "scrollable content" at bounding box center [154, 324] width 9 height 9
click at [167, 419] on span "50%" at bounding box center [170, 421] width 20 height 15
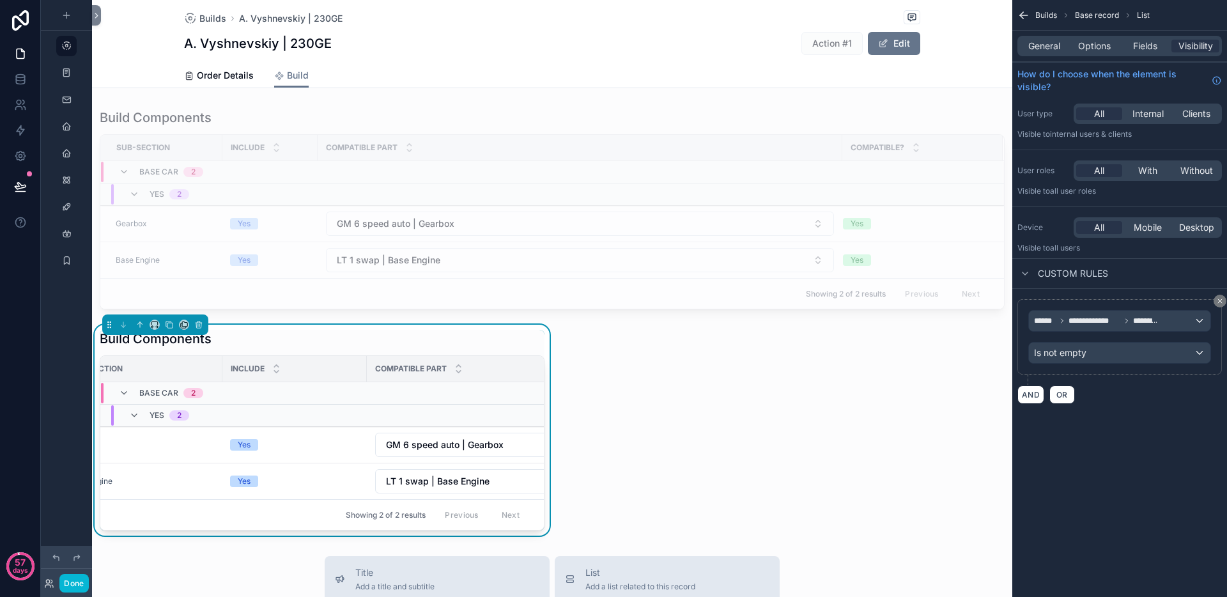
scroll to position [0, 0]
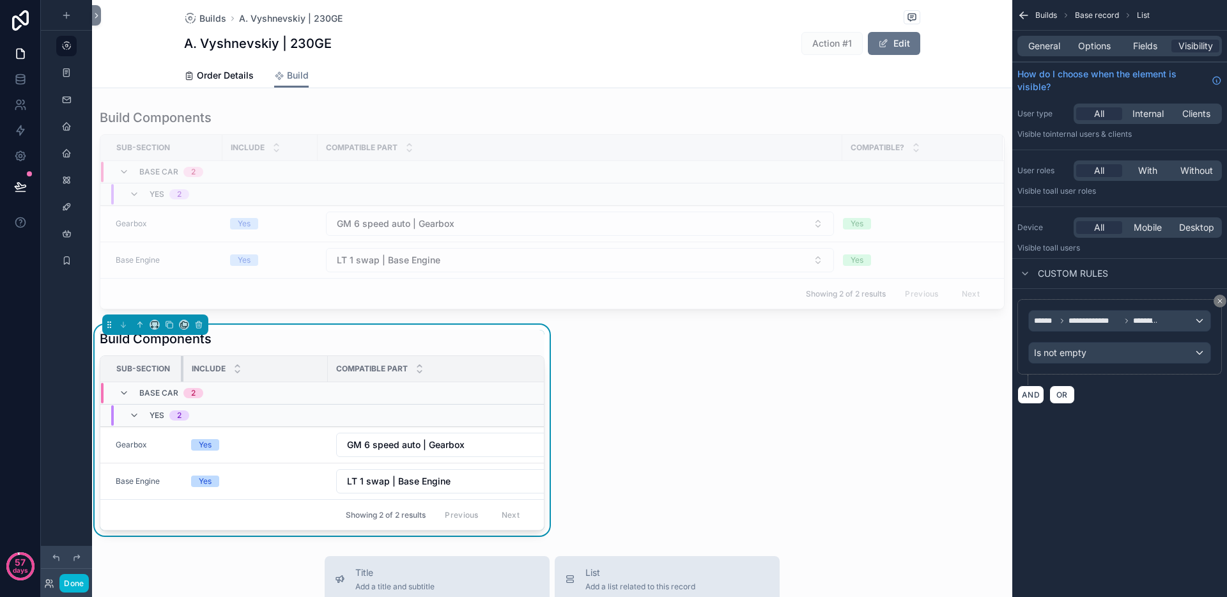
drag, startPoint x: 267, startPoint y: 364, endPoint x: 231, endPoint y: 380, distance: 39.8
click at [181, 367] on div "scrollable content" at bounding box center [183, 369] width 5 height 26
click at [327, 365] on th "Compatible part" at bounding box center [512, 369] width 371 height 26
drag, startPoint x: 325, startPoint y: 366, endPoint x: 263, endPoint y: 368, distance: 62.0
click at [263, 368] on div "scrollable content" at bounding box center [265, 369] width 5 height 26
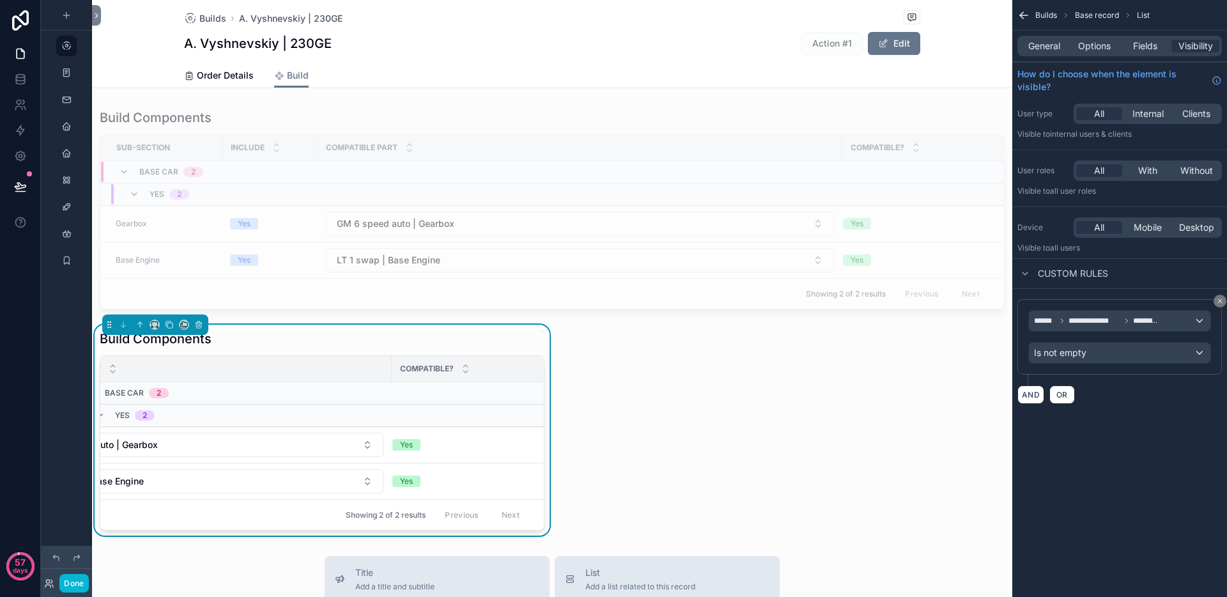
scroll to position [0, 254]
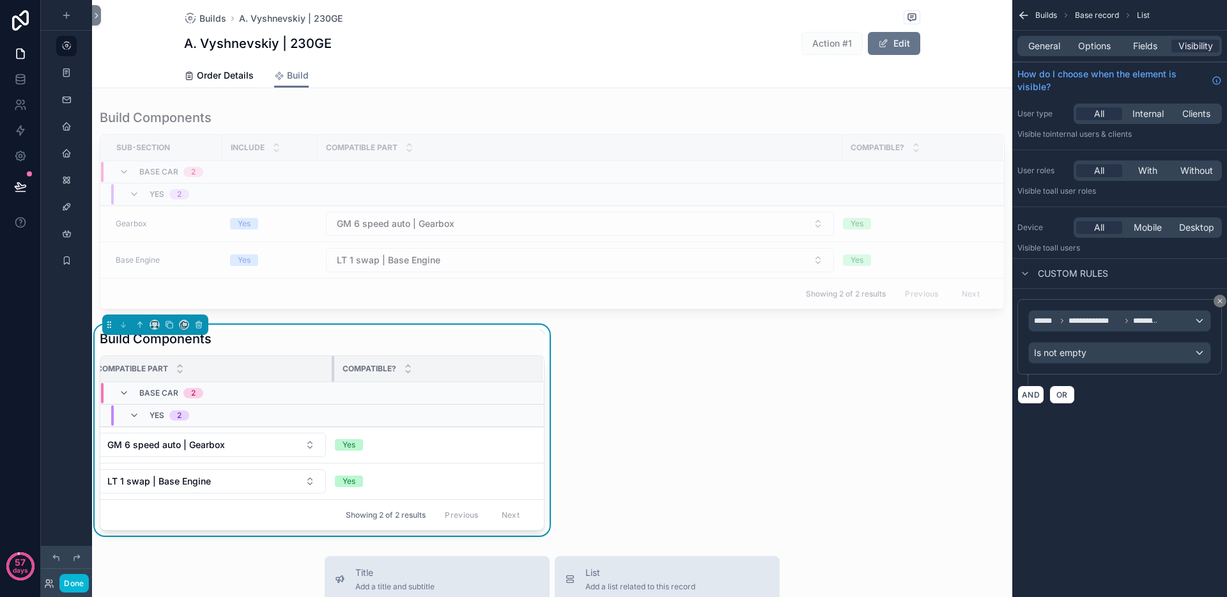
drag, startPoint x: 380, startPoint y: 367, endPoint x: 256, endPoint y: 368, distance: 124.7
click at [256, 368] on th "Compatible part" at bounding box center [211, 369] width 246 height 26
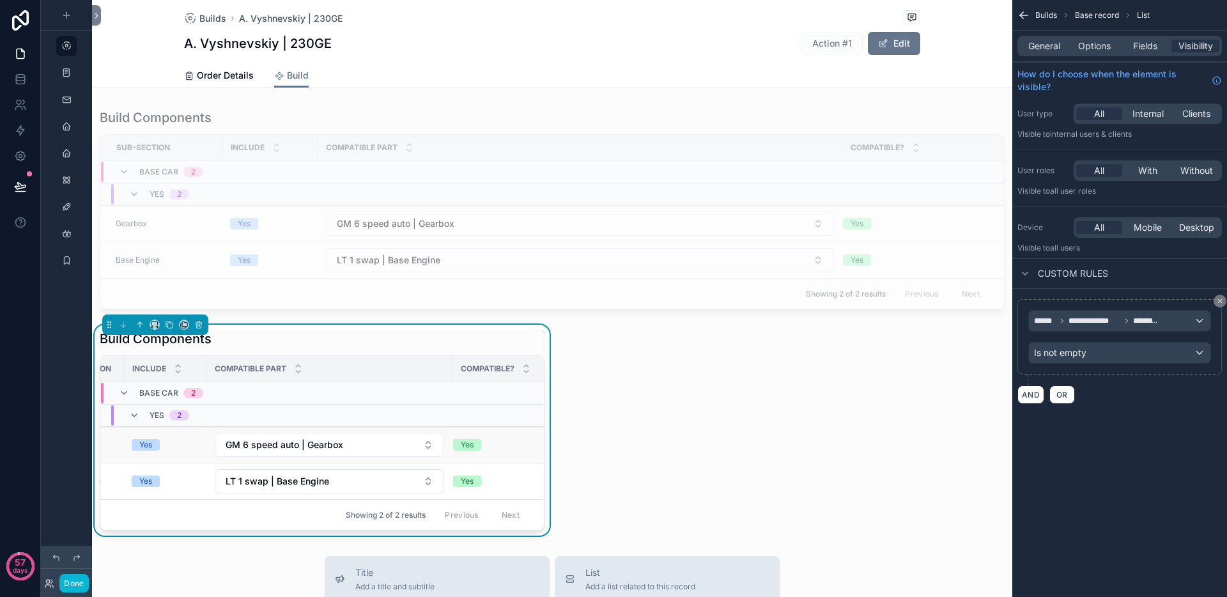
scroll to position [0, 0]
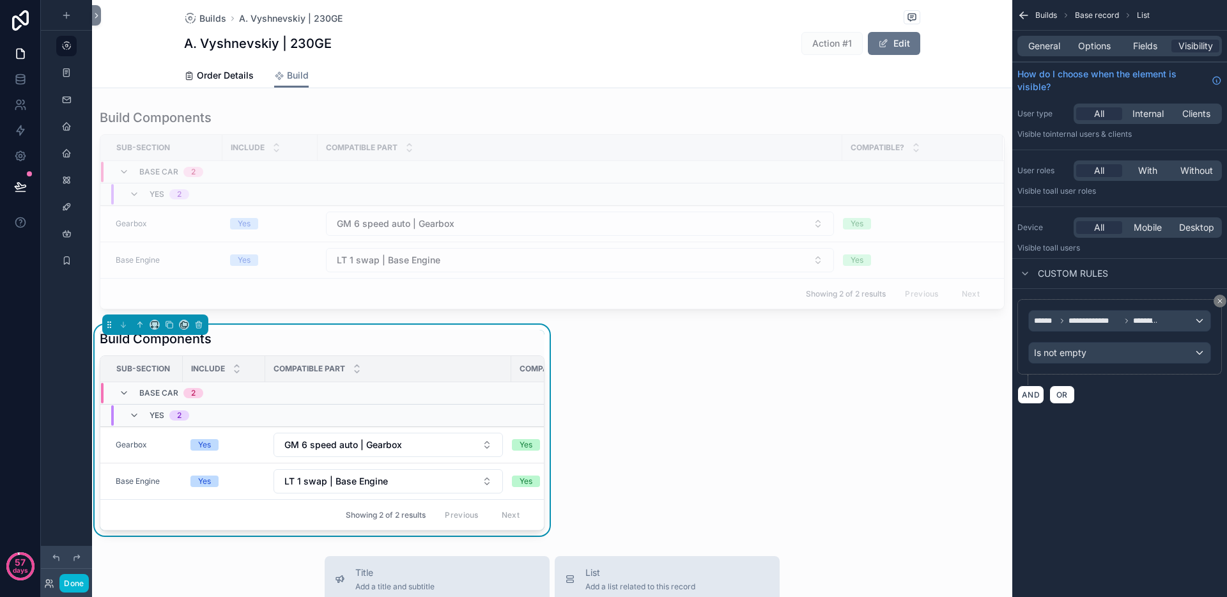
click at [720, 378] on div "Build Components Sub-Section Include Compatible part Compatible? Base Car 2 Yes…" at bounding box center [552, 320] width 921 height 432
drag, startPoint x: 509, startPoint y: 365, endPoint x: 446, endPoint y: 367, distance: 64.0
click at [446, 367] on div "scrollable content" at bounding box center [447, 369] width 5 height 26
click at [728, 428] on div "Build Components Sub-Section Include Compatible part Compatible? Base Car 2 Yes…" at bounding box center [552, 320] width 921 height 432
click at [169, 323] on icon "scrollable content" at bounding box center [169, 325] width 5 height 5
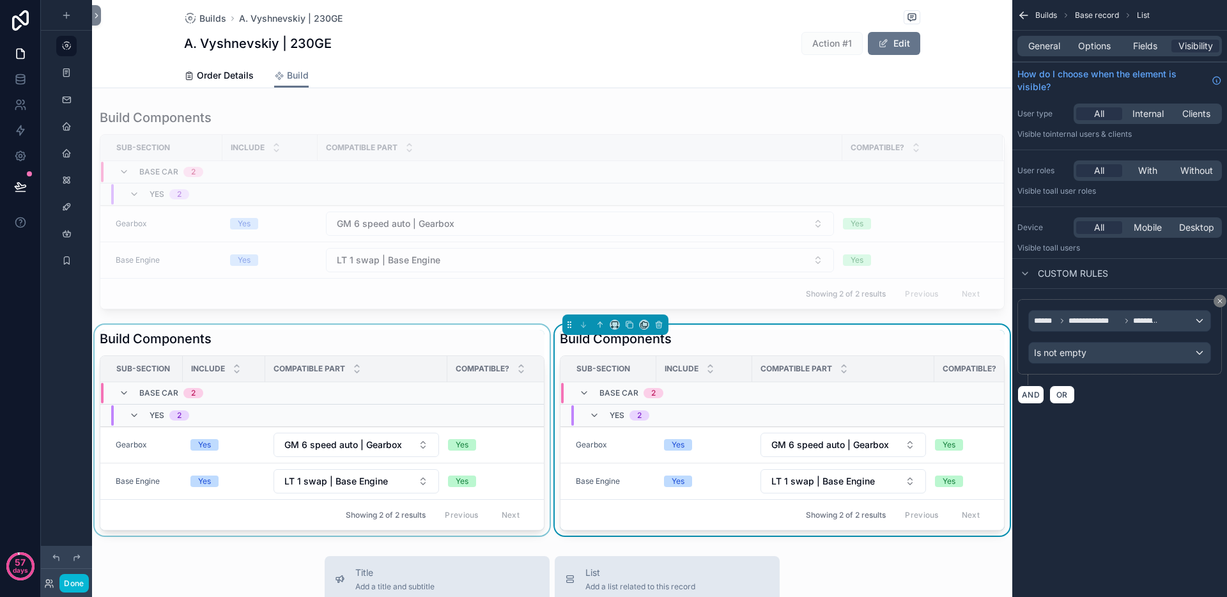
click at [281, 331] on div "scrollable content" at bounding box center [322, 430] width 460 height 211
